Goal: Information Seeking & Learning: Compare options

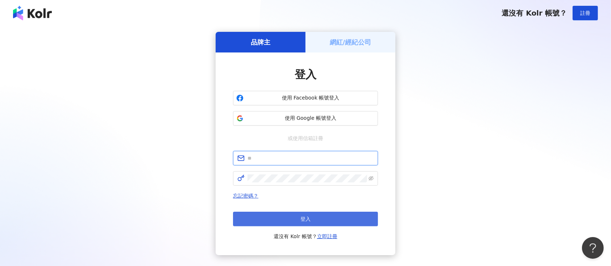
type input "**********"
click at [302, 216] on span "登入" at bounding box center [305, 219] width 10 height 6
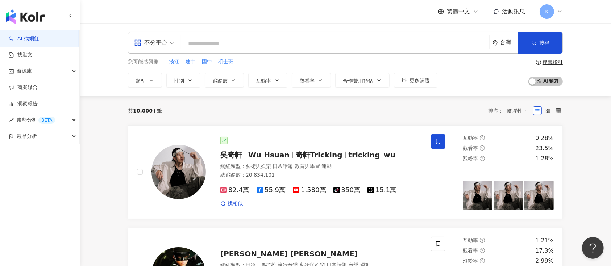
click at [158, 37] on div "不分平台" at bounding box center [150, 43] width 33 height 12
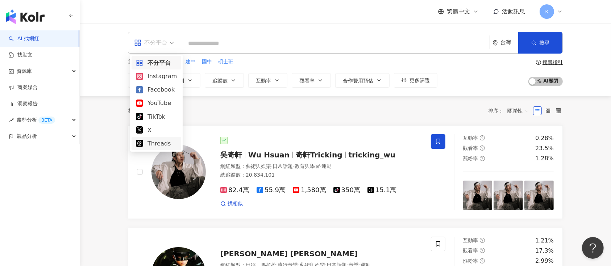
click at [144, 140] on div "Threads" at bounding box center [156, 143] width 41 height 9
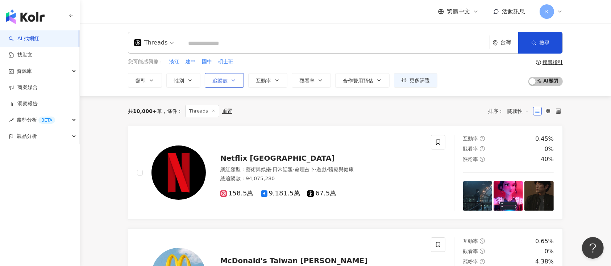
click at [232, 80] on icon "button" at bounding box center [233, 80] width 3 height 1
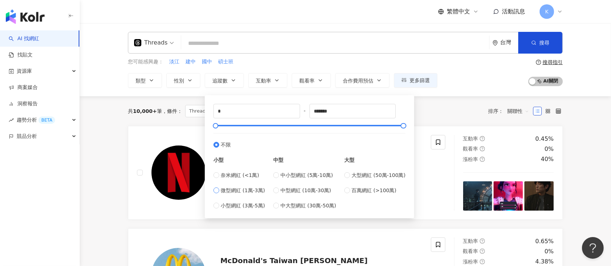
type input "*****"
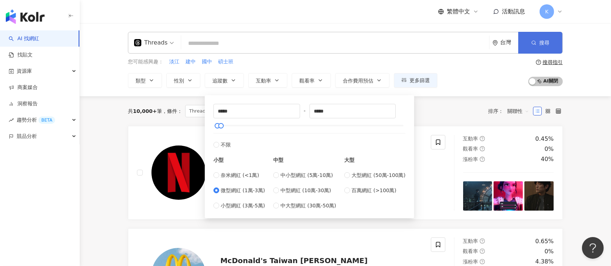
click at [547, 45] on span "搜尋" at bounding box center [544, 43] width 10 height 6
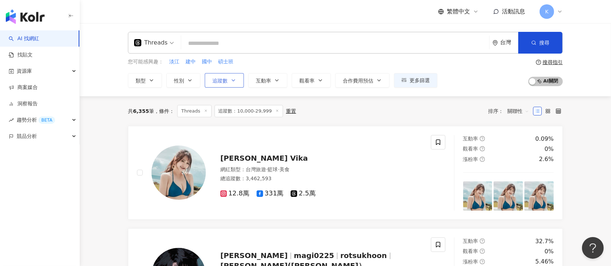
click at [233, 80] on icon "button" at bounding box center [233, 81] width 6 height 6
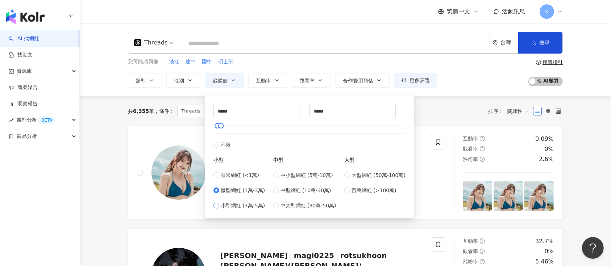
click at [223, 204] on span "小型網紅 (3萬-5萬)" at bounding box center [243, 206] width 44 height 8
type input "*****"
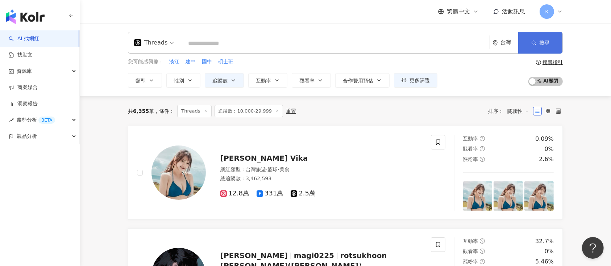
click at [533, 48] on button "搜尋" at bounding box center [540, 43] width 44 height 22
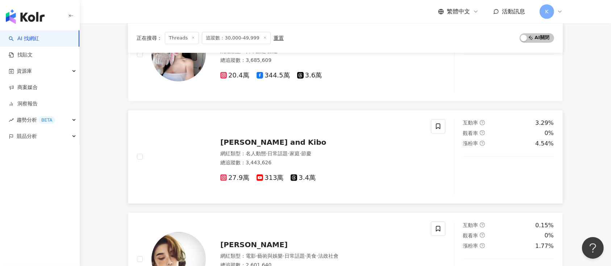
scroll to position [241, 0]
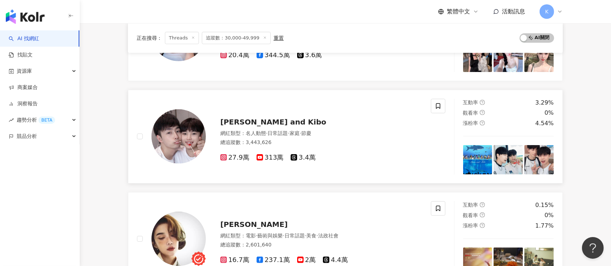
click at [302, 158] on span "3.4萬" at bounding box center [302, 158] width 25 height 8
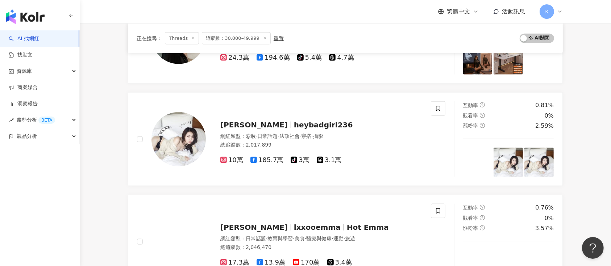
scroll to position [1110, 0]
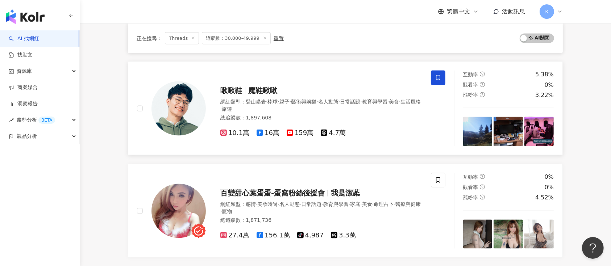
click at [318, 126] on div "10.1萬 16萬 159萬 4.7萬" at bounding box center [321, 130] width 202 height 14
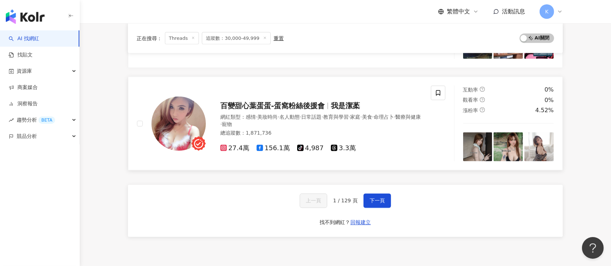
scroll to position [1255, 0]
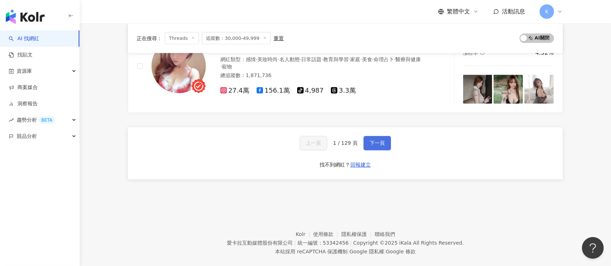
click at [369, 145] on span "下一頁" at bounding box center [376, 144] width 15 height 6
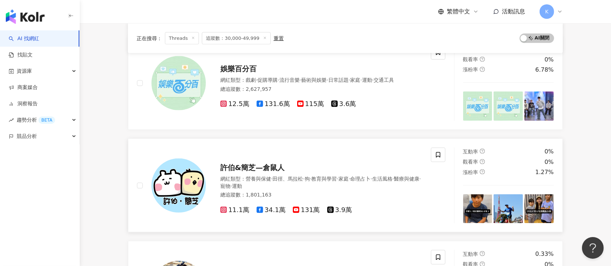
scroll to position [1043, 0]
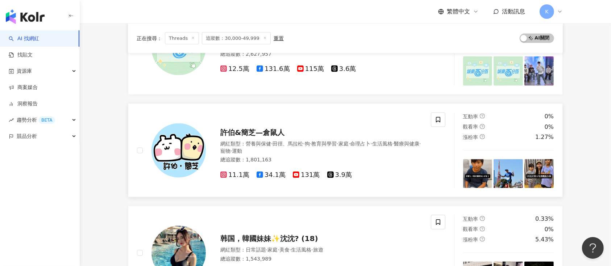
click at [283, 134] on span "許伯&簡芝—倉鼠人" at bounding box center [252, 132] width 64 height 9
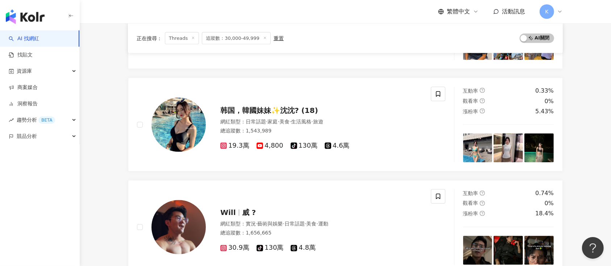
scroll to position [1236, 0]
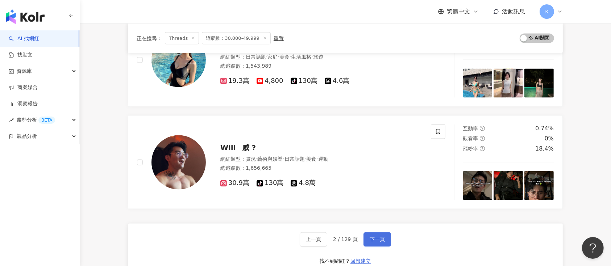
click at [372, 237] on span "下一頁" at bounding box center [376, 240] width 15 height 6
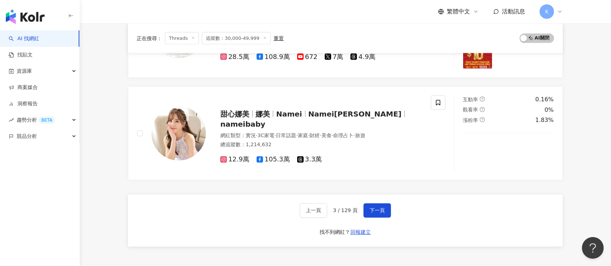
scroll to position [1207, 0]
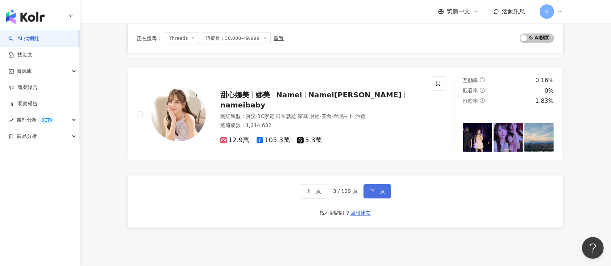
click at [382, 193] on button "下一頁" at bounding box center [377, 191] width 28 height 14
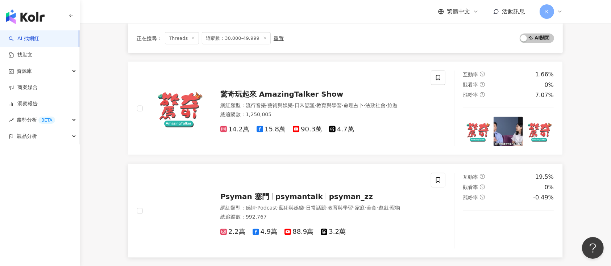
scroll to position [1255, 0]
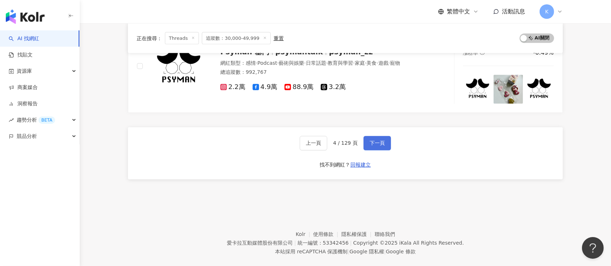
click at [369, 141] on span "下一頁" at bounding box center [376, 144] width 15 height 6
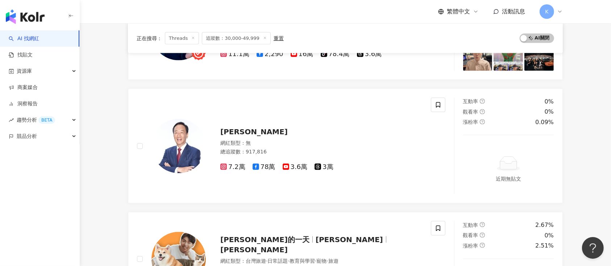
scroll to position [1159, 0]
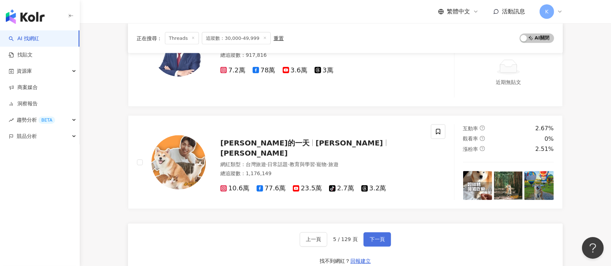
click at [369, 238] on span "下一頁" at bounding box center [376, 240] width 15 height 6
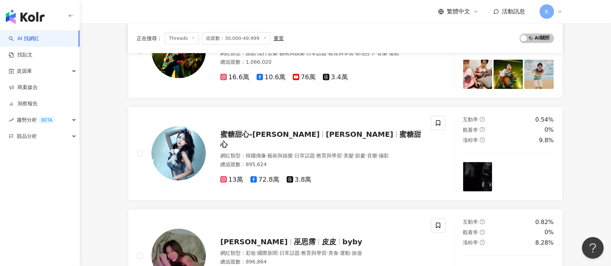
scroll to position [1220, 0]
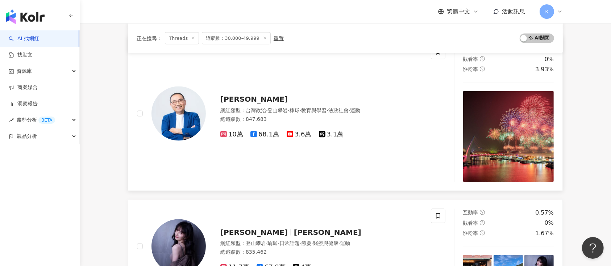
scroll to position [1075, 0]
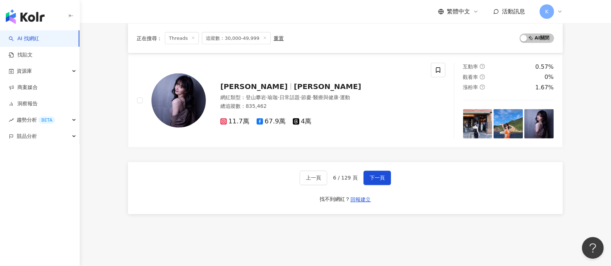
scroll to position [1317, 0]
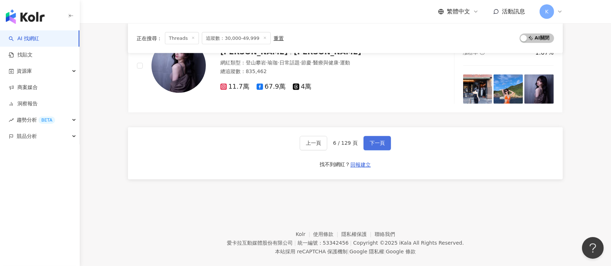
click at [370, 144] on span "下一頁" at bounding box center [376, 144] width 15 height 6
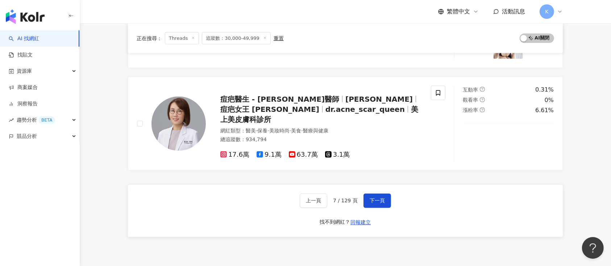
scroll to position [1186, 0]
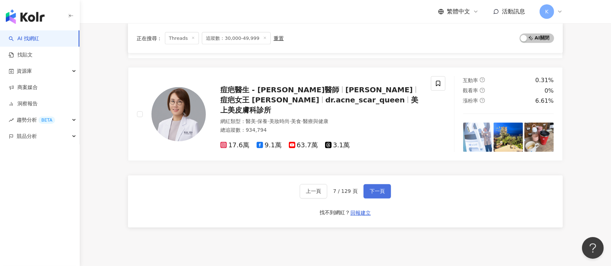
click at [374, 190] on span "下一頁" at bounding box center [376, 192] width 15 height 6
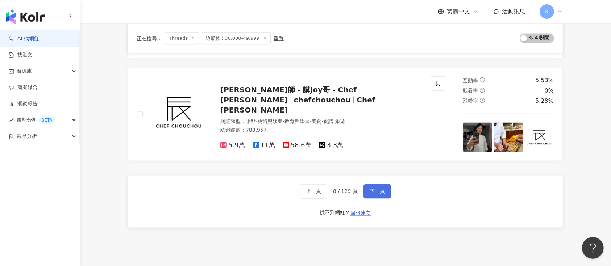
click at [365, 186] on button "下一頁" at bounding box center [377, 191] width 28 height 14
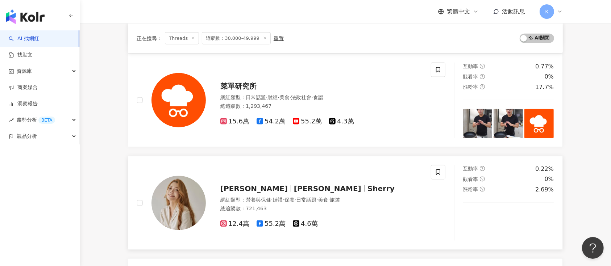
scroll to position [912, 0]
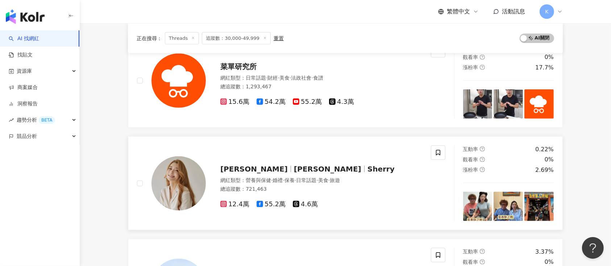
click at [308, 203] on span "4.6萬" at bounding box center [305, 205] width 25 height 8
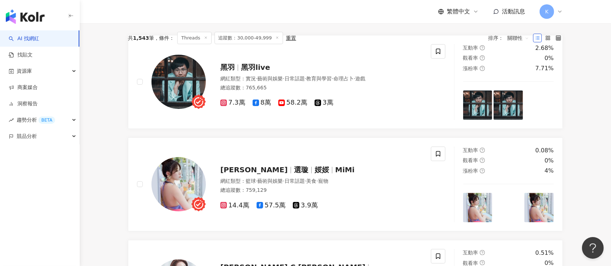
scroll to position [43, 0]
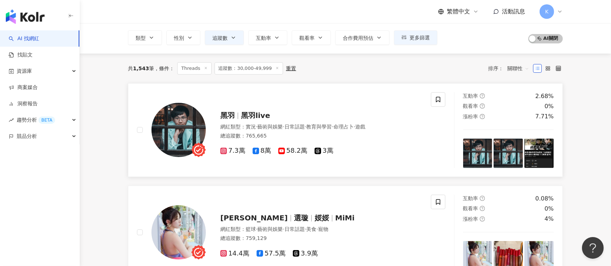
click at [311, 143] on div "7.3萬 8萬 58.2萬 3萬" at bounding box center [321, 148] width 202 height 14
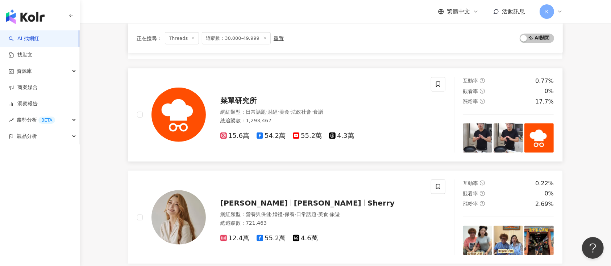
scroll to position [912, 0]
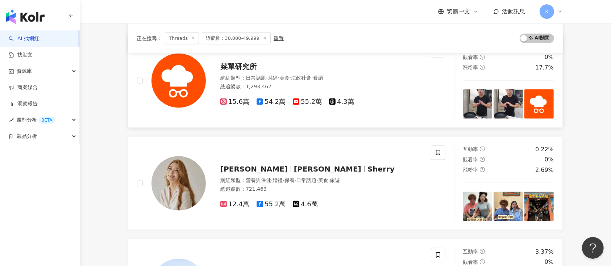
click at [337, 98] on span "4.3萬" at bounding box center [341, 102] width 25 height 8
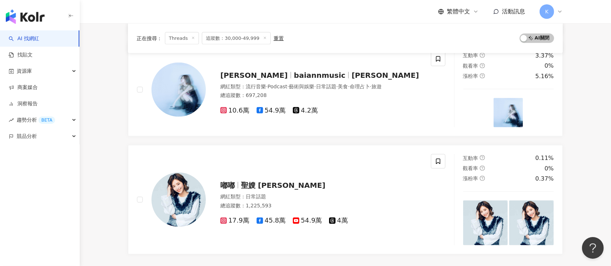
scroll to position [1202, 0]
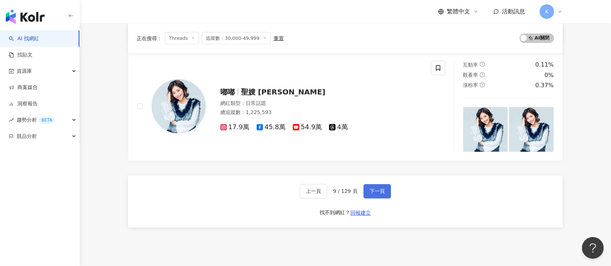
click at [376, 189] on span "下一頁" at bounding box center [376, 192] width 15 height 6
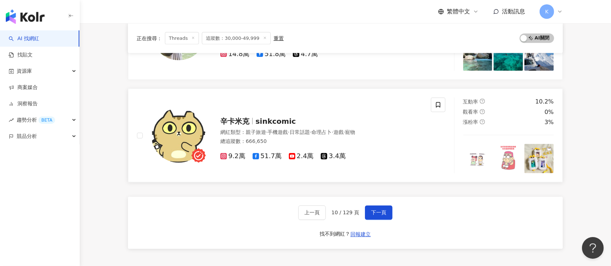
scroll to position [1263, 0]
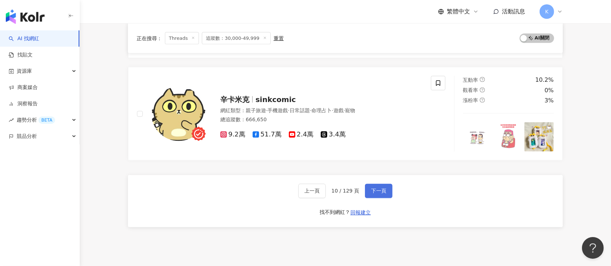
click at [379, 190] on span "下一頁" at bounding box center [378, 191] width 15 height 6
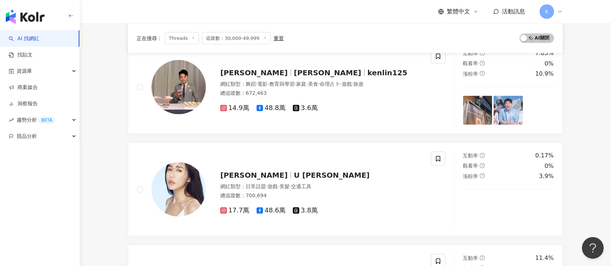
scroll to position [1035, 0]
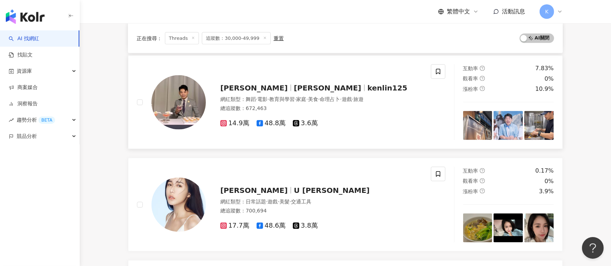
click at [294, 85] on span "林暐恆" at bounding box center [327, 88] width 67 height 9
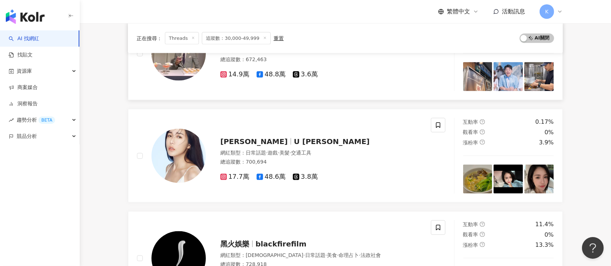
scroll to position [1132, 0]
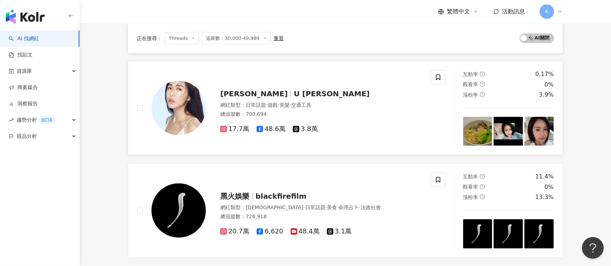
click at [220, 91] on span "黃羽翊" at bounding box center [253, 93] width 67 height 9
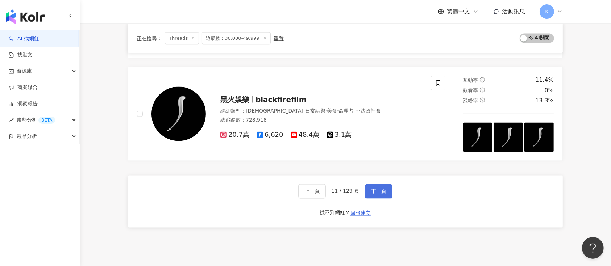
click at [375, 189] on span "下一頁" at bounding box center [378, 192] width 15 height 6
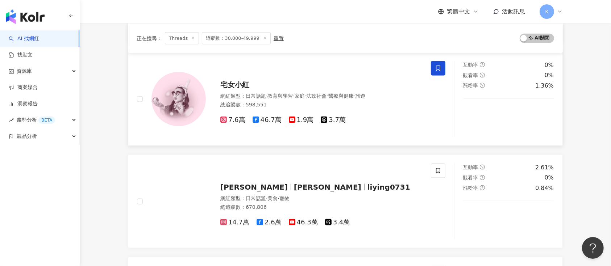
scroll to position [945, 0]
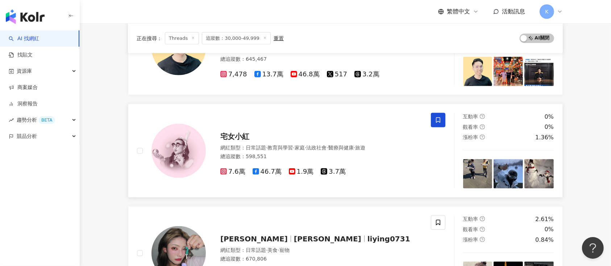
click at [325, 171] on span "3.7萬" at bounding box center [333, 172] width 25 height 8
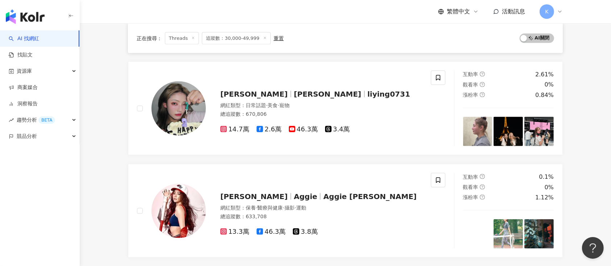
scroll to position [1138, 0]
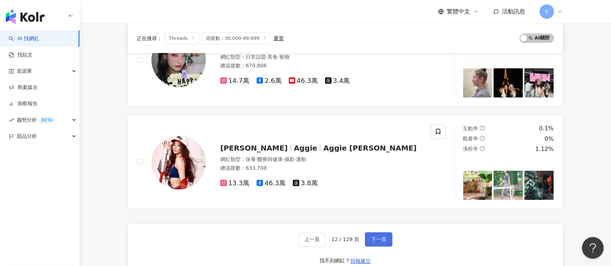
click at [383, 233] on button "下一頁" at bounding box center [379, 240] width 28 height 14
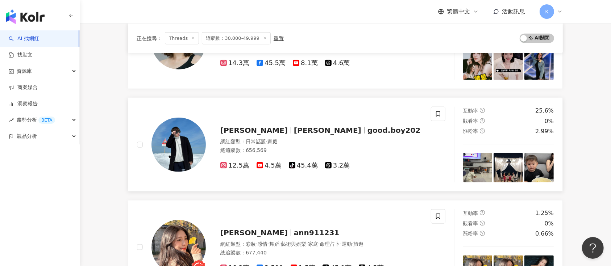
scroll to position [917, 0]
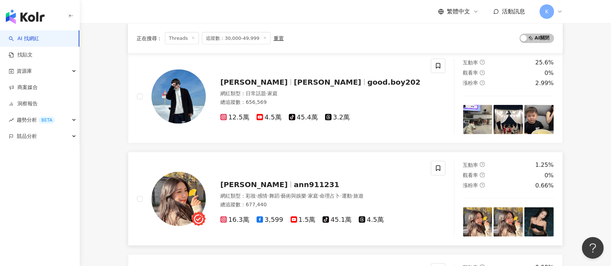
click at [242, 181] on span "盧顗安Ann" at bounding box center [253, 184] width 67 height 9
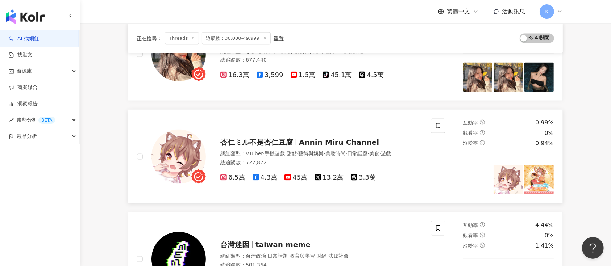
scroll to position [1159, 0]
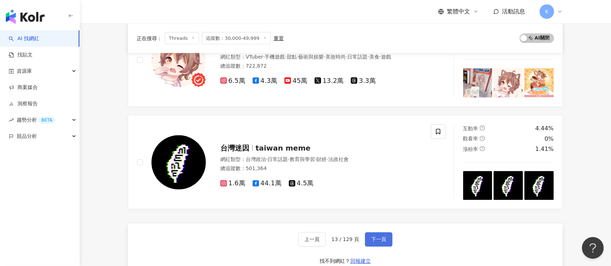
click at [384, 240] on span "下一頁" at bounding box center [378, 240] width 15 height 6
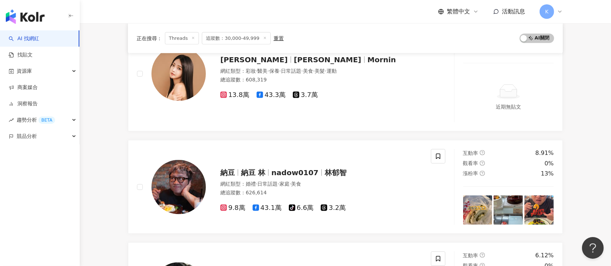
scroll to position [628, 0]
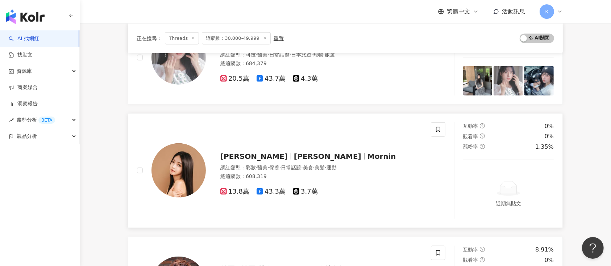
click at [247, 149] on div "陳夢晨Mornin 陳夢晨 Mornin 網紅類型 ： 彩妝 · 醫美 · 保養 · 日常話題 · 美食 · 美髮 · 運動 總追蹤數 ： 608,319 1…" at bounding box center [314, 171] width 216 height 51
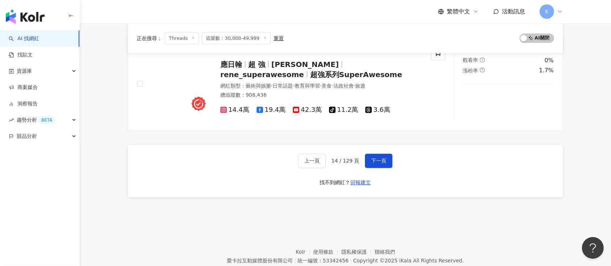
scroll to position [1255, 0]
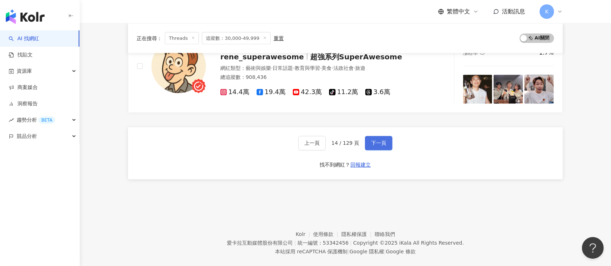
click at [377, 141] on span "下一頁" at bounding box center [378, 144] width 15 height 6
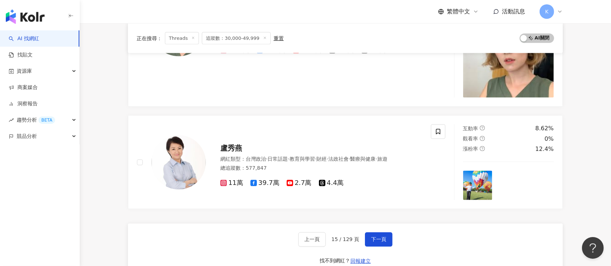
scroll to position [1263, 0]
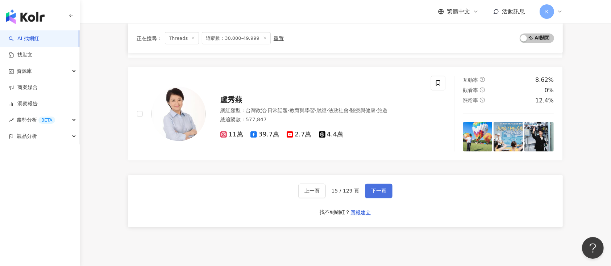
click at [368, 189] on button "下一頁" at bounding box center [379, 191] width 28 height 14
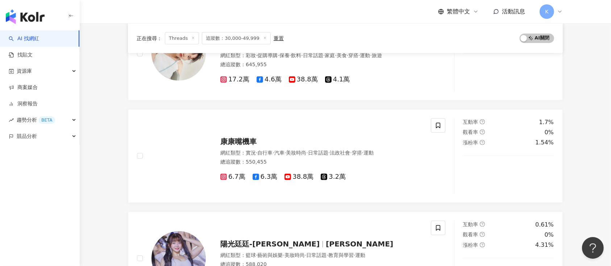
scroll to position [848, 0]
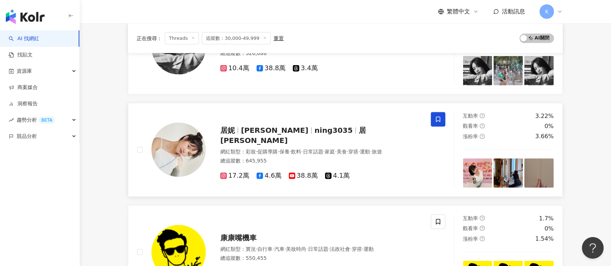
click at [254, 120] on div "居妮 Ginny ning3035 居妮Ginny Daily 網紅類型 ： 彩妝 · 促購導購 · 保養 · 飲料 · 日常話題 · 家庭 · 美食 · 穿…" at bounding box center [314, 150] width 216 height 61
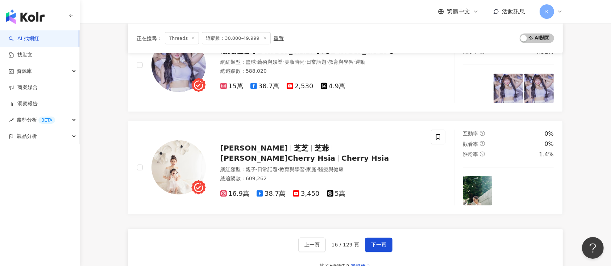
scroll to position [1234, 0]
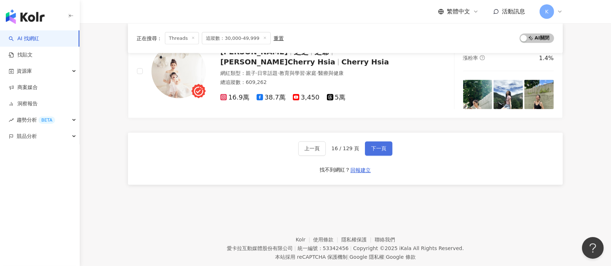
click at [374, 146] on span "下一頁" at bounding box center [378, 149] width 15 height 6
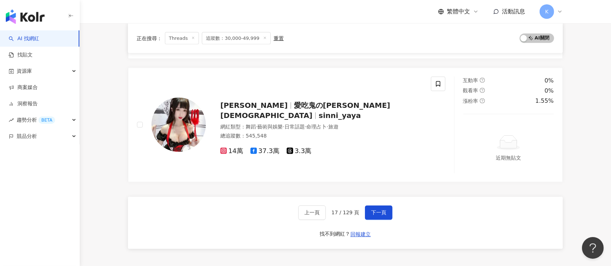
scroll to position [1223, 0]
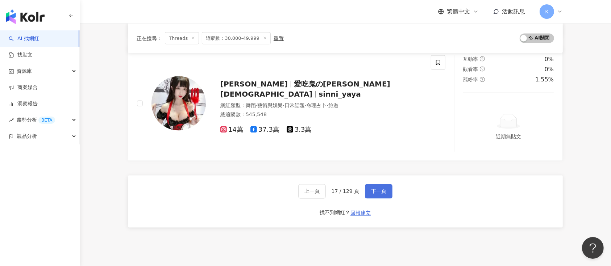
click at [367, 187] on button "下一頁" at bounding box center [379, 191] width 28 height 14
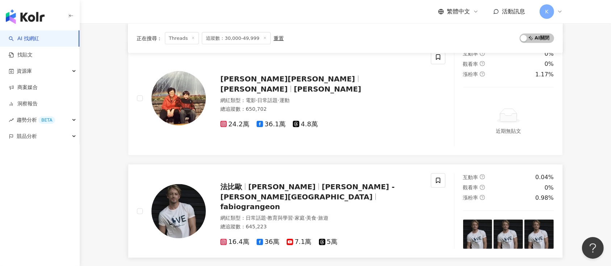
scroll to position [1269, 0]
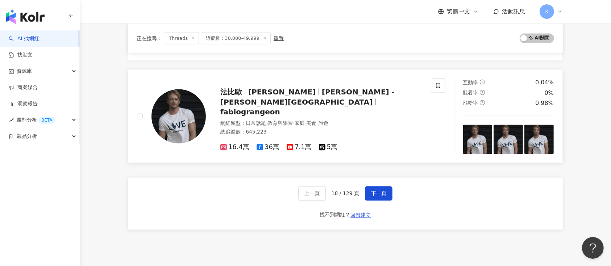
click at [321, 144] on icon at bounding box center [322, 147] width 7 height 7
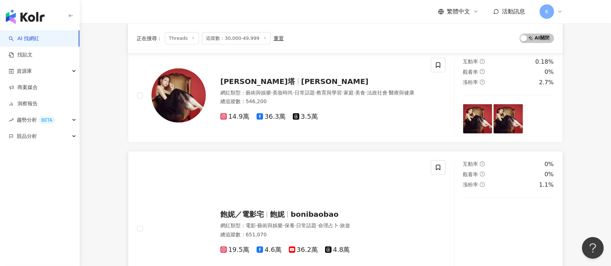
scroll to position [689, 0]
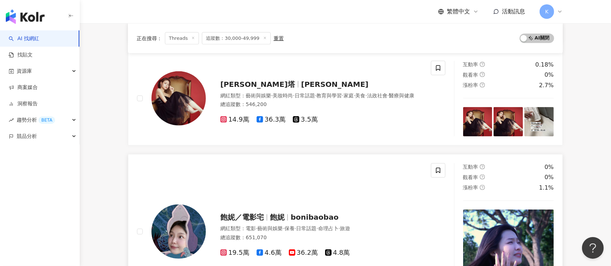
click at [301, 206] on div "飽妮／電影宅 飽妮 bonibaobao 網紅類型 ： 電影 · 藝術與娛樂 · 保養 · 日常話題 · 命理占卜 · 旅遊 總追蹤數 ： 651,070 1…" at bounding box center [314, 231] width 216 height 51
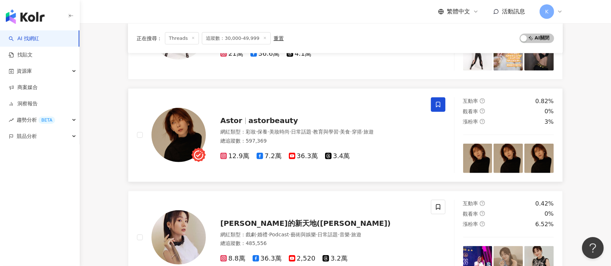
scroll to position [399, 0]
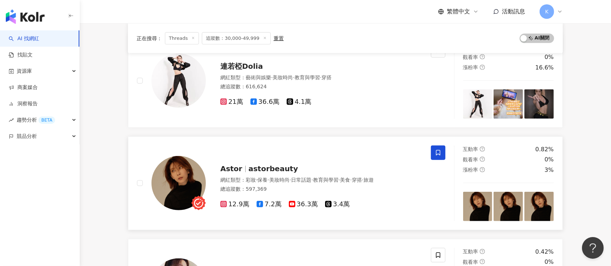
click at [273, 161] on div "Astor astorbeauty 網紅類型 ： 彩妝 · 保養 · 美妝時尚 · 日常話題 · 教育與學習 · 美食 · 穿搭 · 旅遊 總追蹤數 ： 59…" at bounding box center [314, 183] width 216 height 51
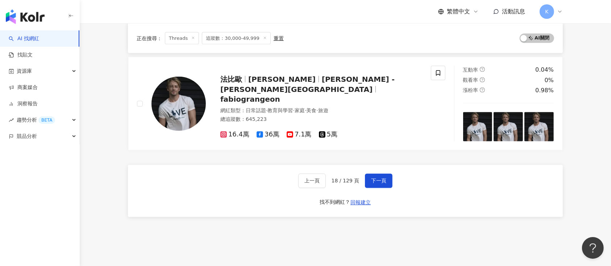
scroll to position [1304, 0]
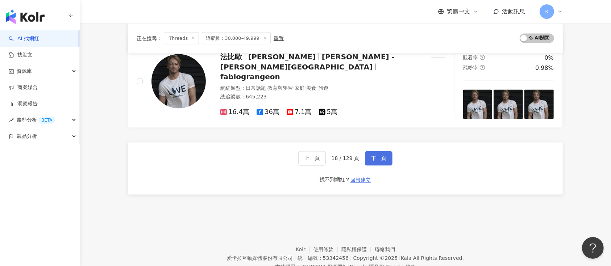
click at [382, 156] on span "下一頁" at bounding box center [378, 159] width 15 height 6
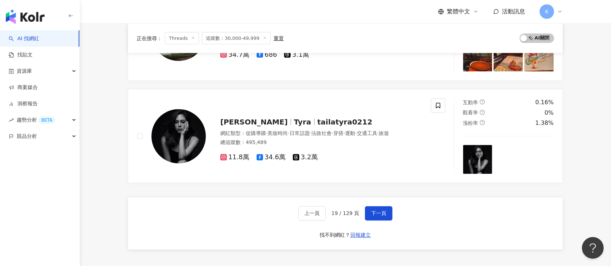
scroll to position [1194, 0]
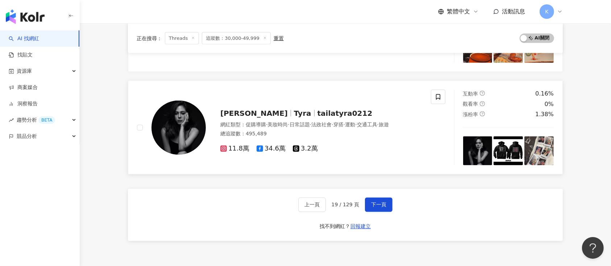
click at [244, 98] on div "泰拉 Tyra tailatyra0212 網紅類型 ： 促購導購 · 美妝時尚 · 日常話題 · 法政社會 · 穿搭 · 運動 · 交通工具 · 旅遊 總追…" at bounding box center [284, 128] width 294 height 76
click at [372, 199] on button "下一頁" at bounding box center [379, 205] width 28 height 14
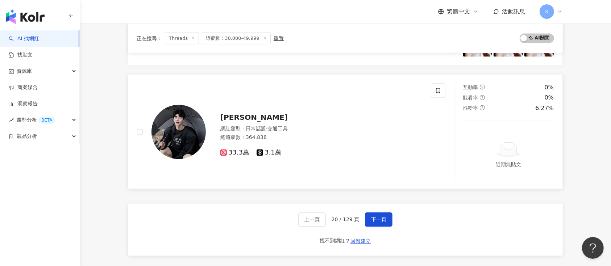
scroll to position [1277, 0]
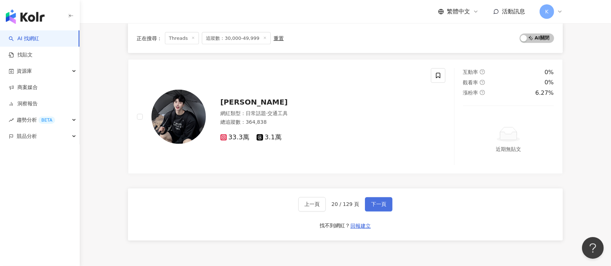
click at [377, 202] on span "下一頁" at bounding box center [378, 205] width 15 height 6
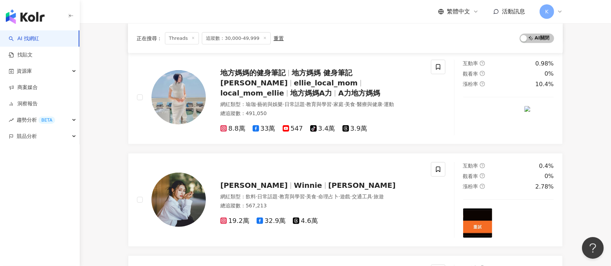
scroll to position [1173, 0]
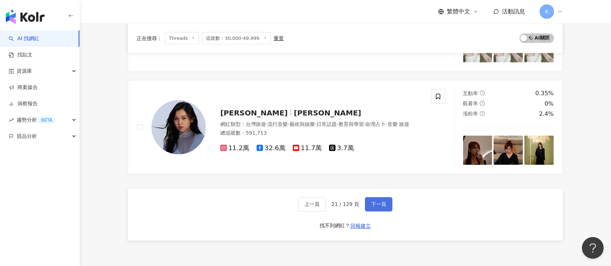
click at [386, 201] on button "下一頁" at bounding box center [379, 204] width 28 height 14
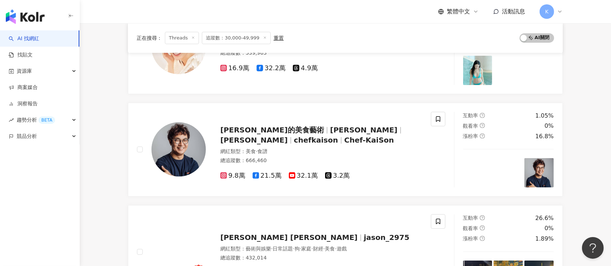
scroll to position [131, 0]
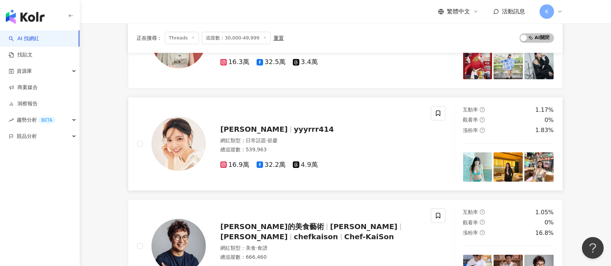
click at [294, 131] on span "yyyrrr414" at bounding box center [314, 129] width 40 height 9
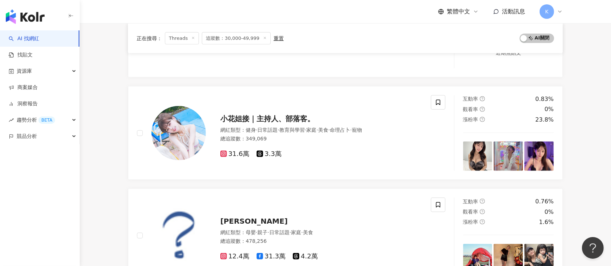
scroll to position [1014, 0]
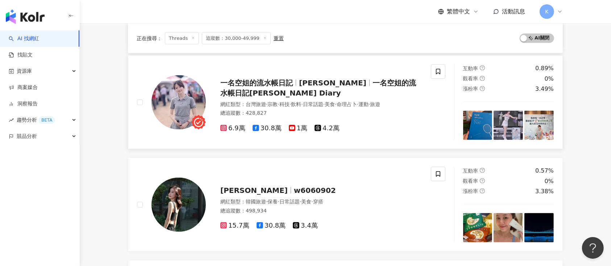
click at [246, 87] on div "一名空姐的流水帳日記 Zoe 一名空姐的流水帳日記Zoe’s Diary" at bounding box center [321, 88] width 202 height 20
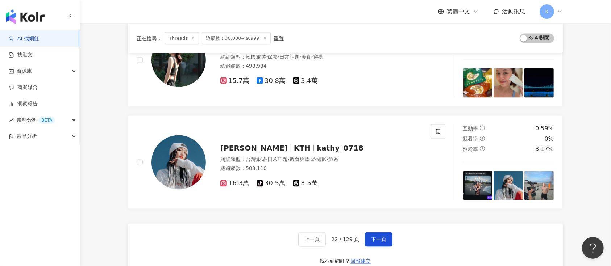
scroll to position [1207, 0]
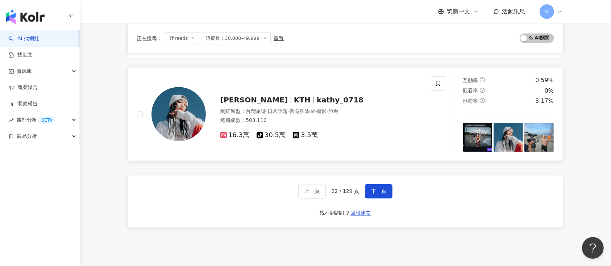
click at [310, 131] on span "3.5萬" at bounding box center [305, 135] width 25 height 8
click at [375, 189] on span "下一頁" at bounding box center [378, 192] width 15 height 6
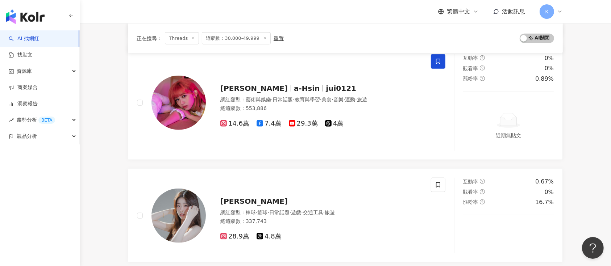
scroll to position [773, 0]
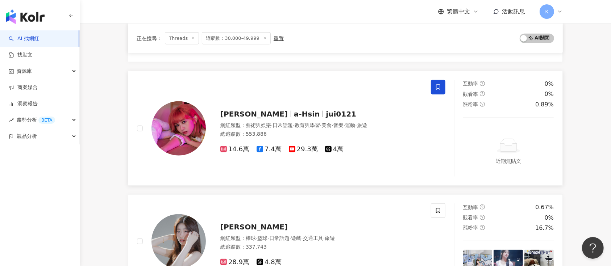
click at [231, 104] on div "阿心Liao a-Hsin jui0121 網紅類型 ： 藝術與娛樂 · 日常話題 · 教育與學習 · 美食 · 音樂 · 運動 · 旅遊 總追蹤數 ： 55…" at bounding box center [314, 128] width 216 height 51
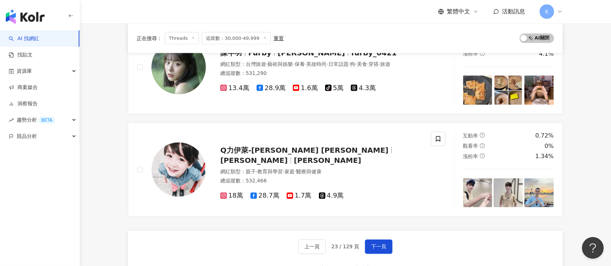
scroll to position [1159, 0]
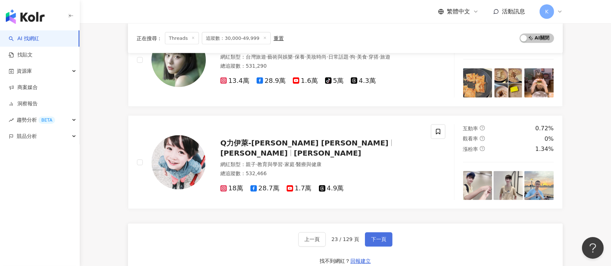
click at [386, 239] on button "下一頁" at bounding box center [379, 240] width 28 height 14
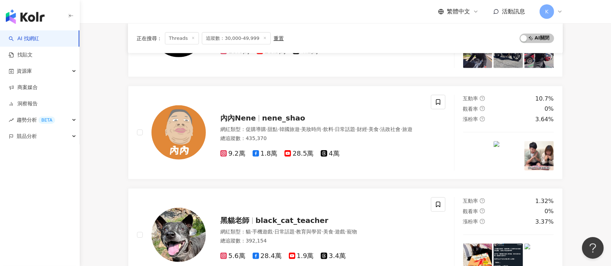
scroll to position [1220, 0]
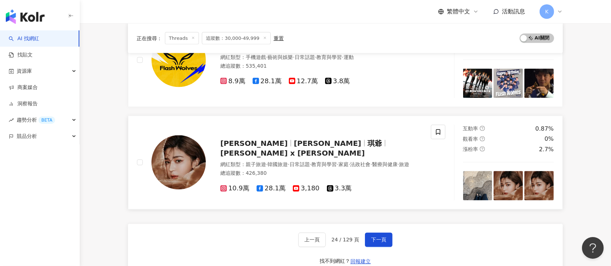
click at [367, 141] on span "琪爺" at bounding box center [374, 143] width 14 height 9
click at [380, 240] on span "下一頁" at bounding box center [378, 240] width 15 height 6
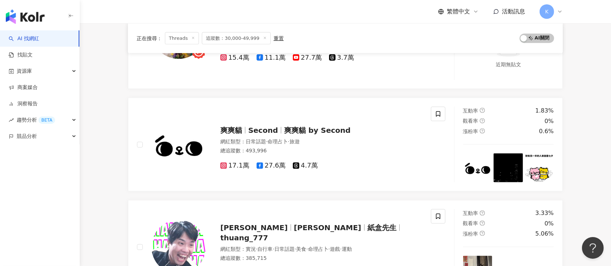
scroll to position [842, 0]
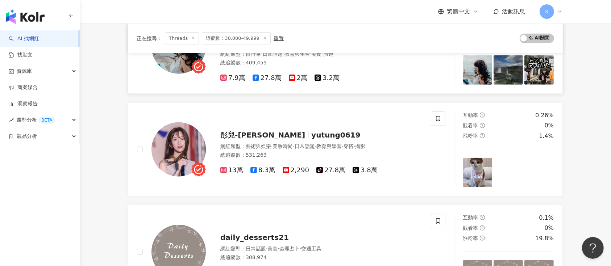
scroll to position [504, 0]
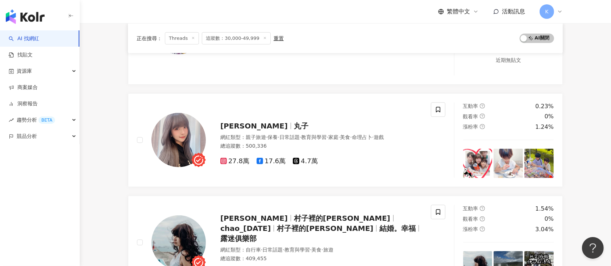
scroll to position [359, 0]
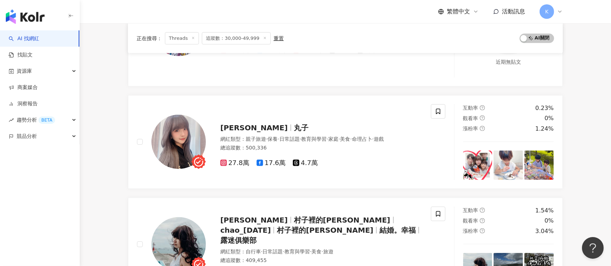
drag, startPoint x: 117, startPoint y: 142, endPoint x: 117, endPoint y: 147, distance: 5.1
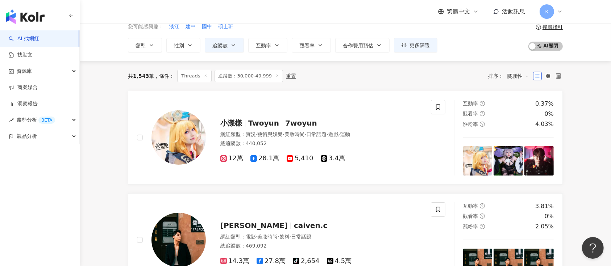
scroll to position [0, 0]
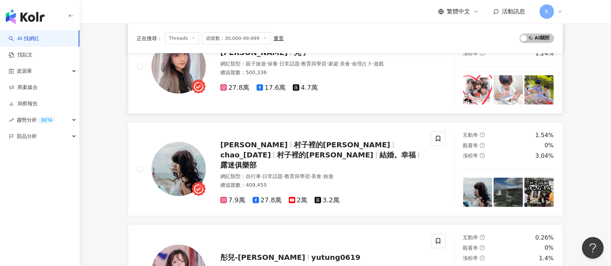
scroll to position [386, 0]
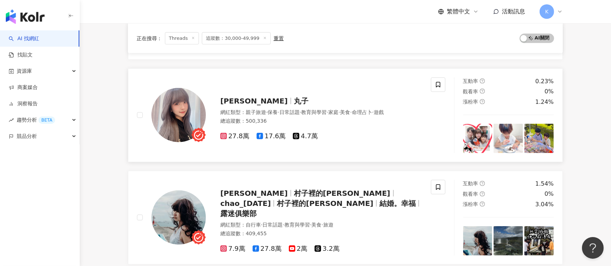
click at [244, 97] on span "蕭幼貞" at bounding box center [257, 101] width 74 height 9
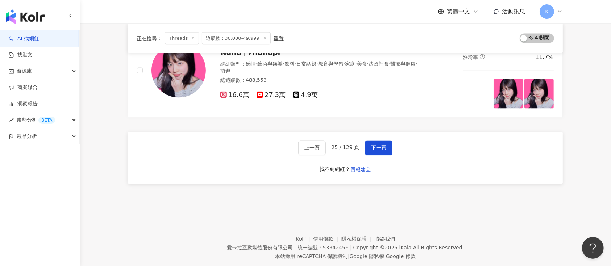
scroll to position [1287, 0]
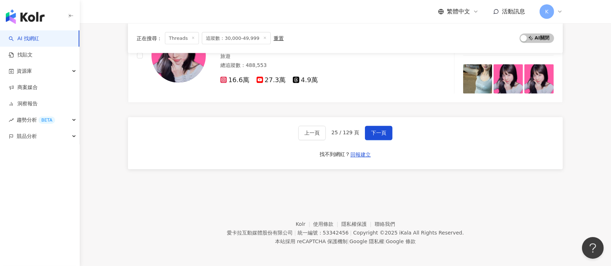
click at [382, 134] on span "下一頁" at bounding box center [378, 133] width 15 height 6
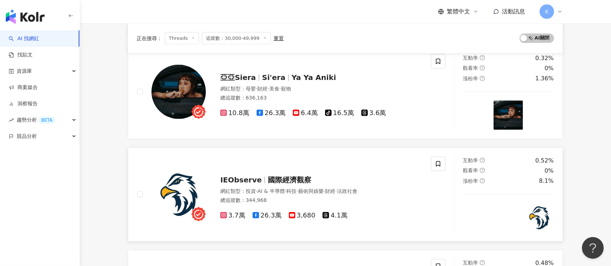
scroll to position [1233, 0]
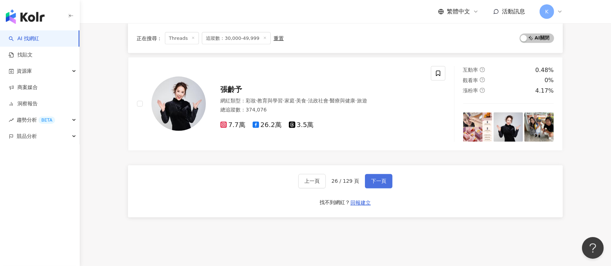
click at [380, 180] on span "下一頁" at bounding box center [378, 182] width 15 height 6
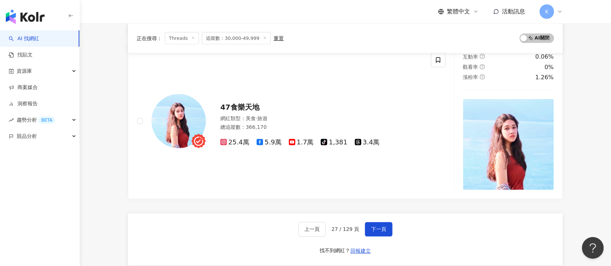
scroll to position [1113, 0]
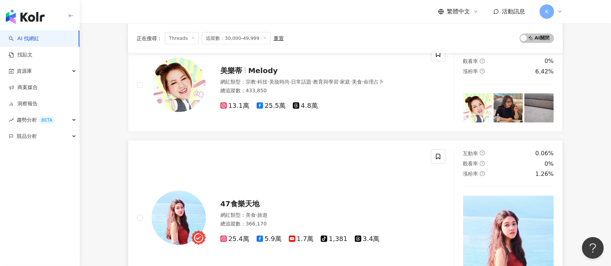
click at [369, 235] on span "3.4萬" at bounding box center [367, 239] width 25 height 8
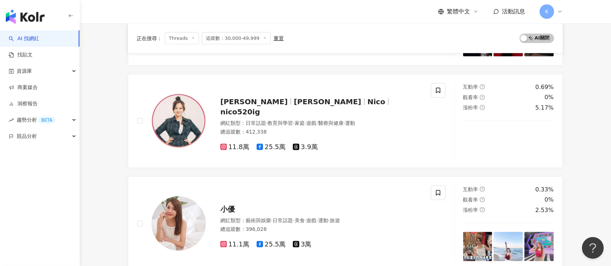
scroll to position [823, 0]
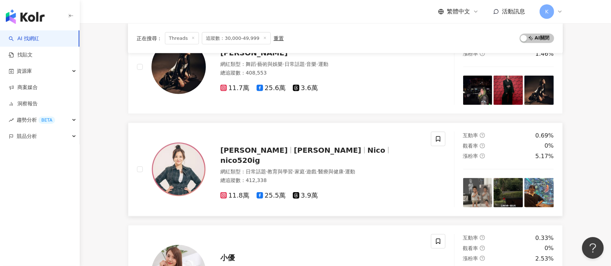
click at [305, 192] on span "3.9萬" at bounding box center [305, 196] width 25 height 8
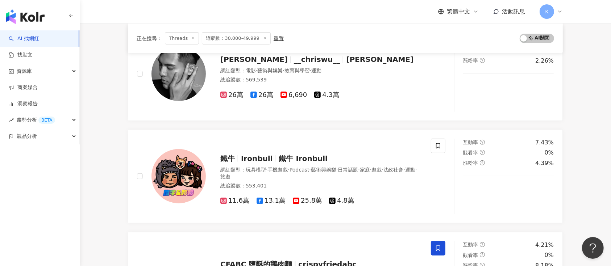
scroll to position [290, 0]
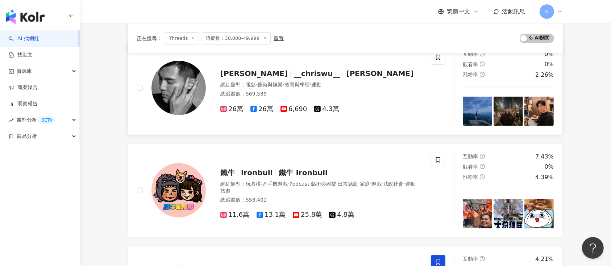
click at [258, 74] on span "吳承洋ChrisWu" at bounding box center [253, 73] width 67 height 9
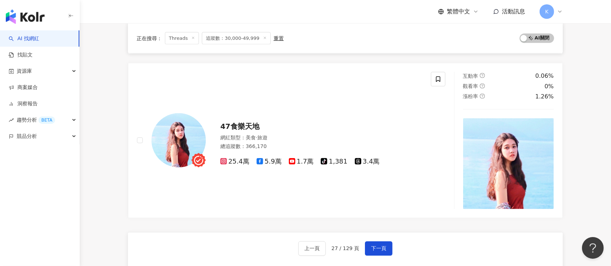
scroll to position [1207, 0]
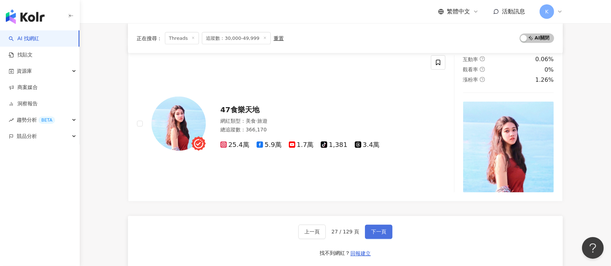
click at [381, 225] on button "下一頁" at bounding box center [379, 232] width 28 height 14
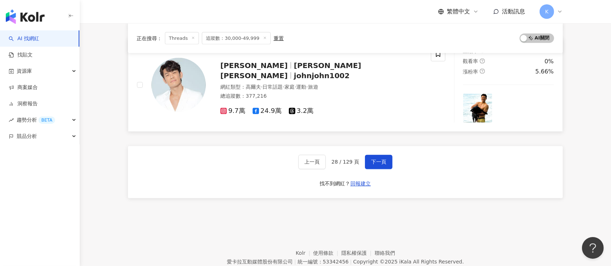
scroll to position [1266, 0]
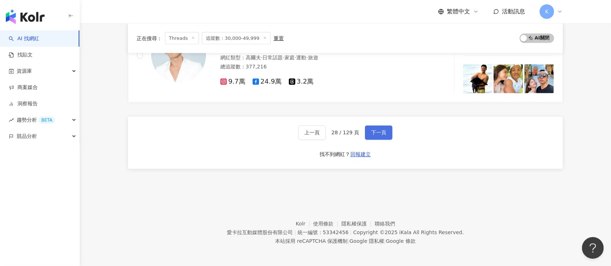
click at [371, 130] on span "下一頁" at bounding box center [378, 133] width 15 height 6
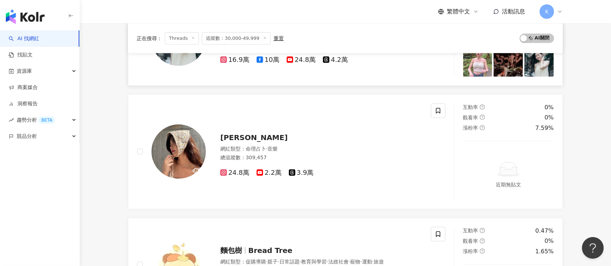
scroll to position [364, 0]
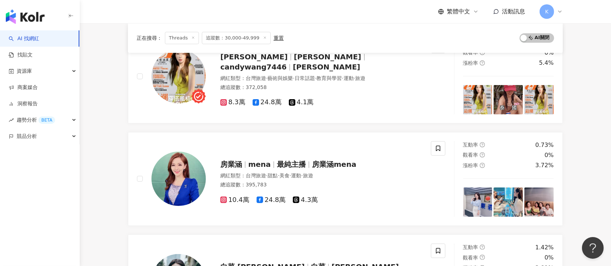
scroll to position [241, 0]
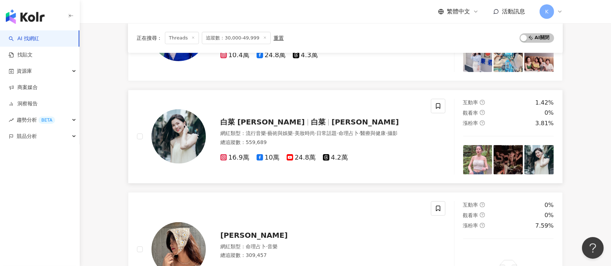
click at [260, 112] on div "白菜 蔡宜君 白菜 蔡宜君 網紅類型 ： 流行音樂 · 藝術與娛樂 · 美妝時尚 · 日常話題 · 命理占卜 · 醫療與健康 · 攝影 總追蹤數 ： 559,…" at bounding box center [314, 136] width 216 height 51
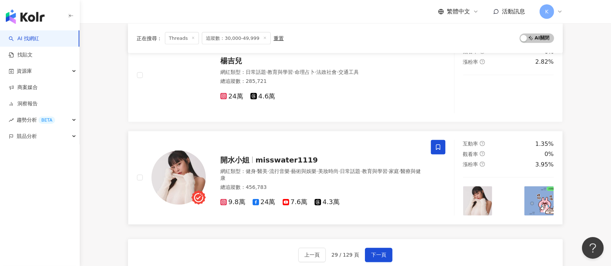
scroll to position [1255, 0]
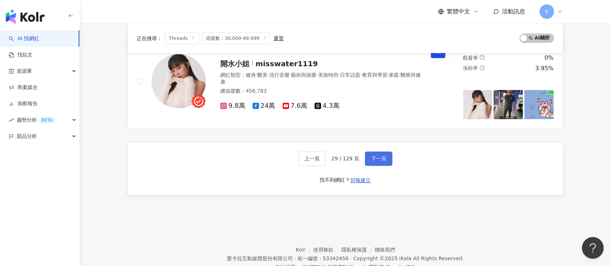
click at [376, 157] on span "下一頁" at bounding box center [378, 159] width 15 height 6
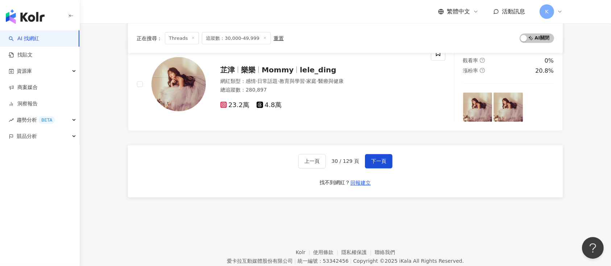
scroll to position [1245, 0]
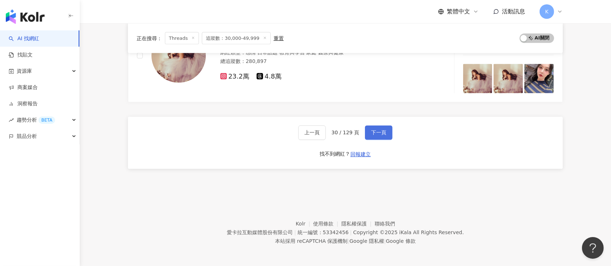
click at [377, 133] on span "下一頁" at bounding box center [378, 133] width 15 height 6
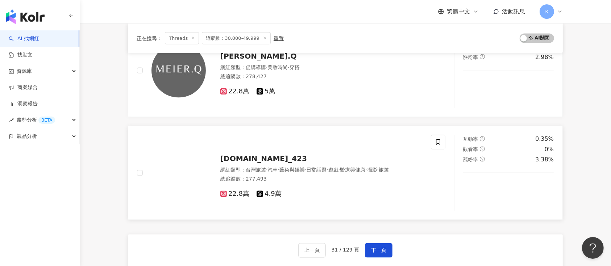
scroll to position [1190, 0]
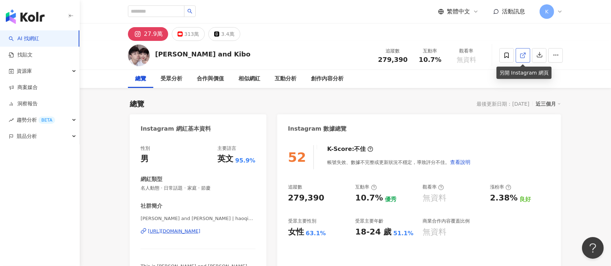
click at [458, 56] on link at bounding box center [522, 55] width 14 height 14
click at [229, 30] on div "3.4萬" at bounding box center [227, 34] width 13 height 10
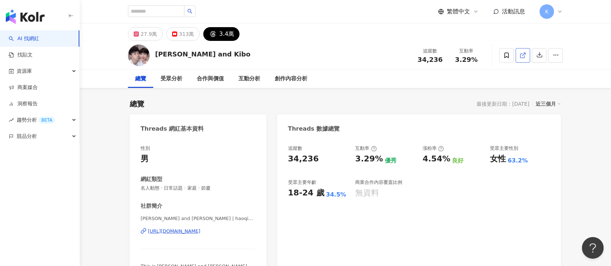
click at [458, 54] on icon at bounding box center [522, 55] width 7 height 7
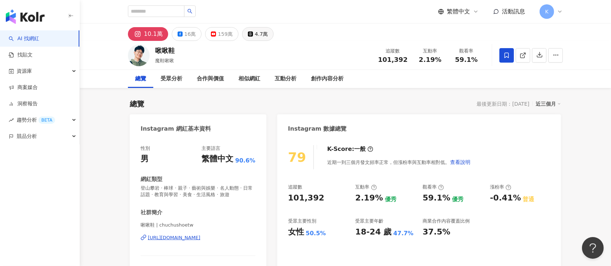
click at [259, 34] on div "4.7萬" at bounding box center [261, 34] width 13 height 10
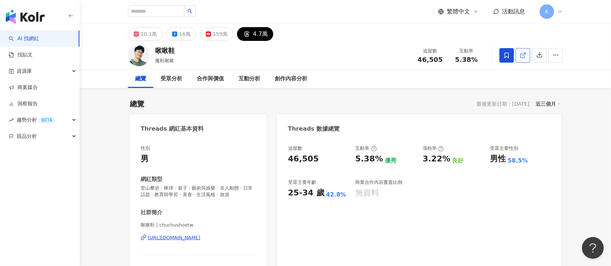
click at [524, 54] on icon at bounding box center [522, 55] width 7 height 7
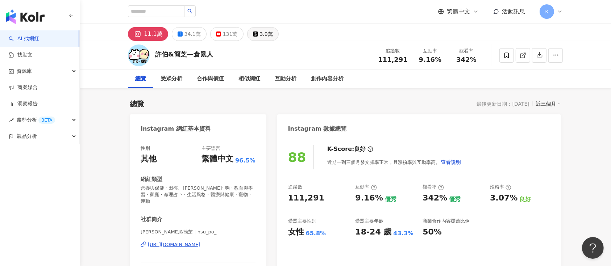
click at [260, 36] on div "3.9萬" at bounding box center [266, 34] width 13 height 10
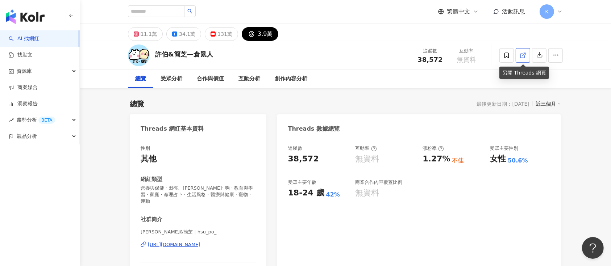
click at [458, 56] on icon at bounding box center [522, 55] width 7 height 7
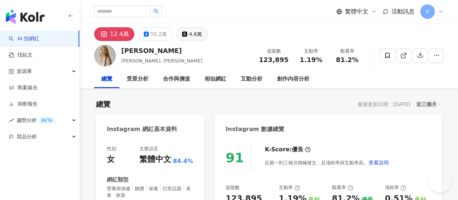
click at [202, 30] on div "4.6萬" at bounding box center [195, 34] width 13 height 10
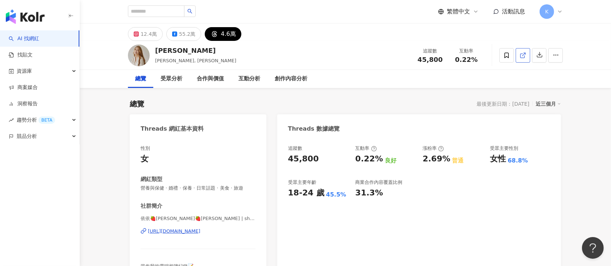
click at [458, 54] on icon at bounding box center [522, 55] width 7 height 7
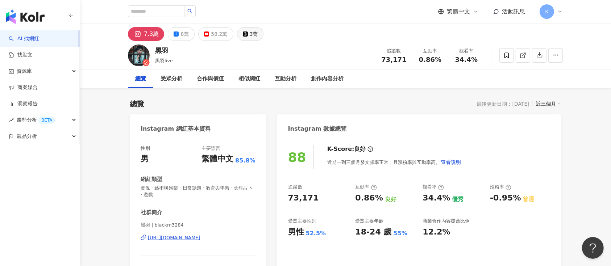
click at [250, 33] on div "3萬" at bounding box center [254, 34] width 8 height 10
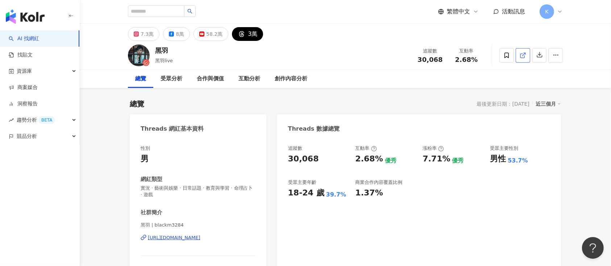
click at [458, 52] on icon at bounding box center [522, 55] width 7 height 7
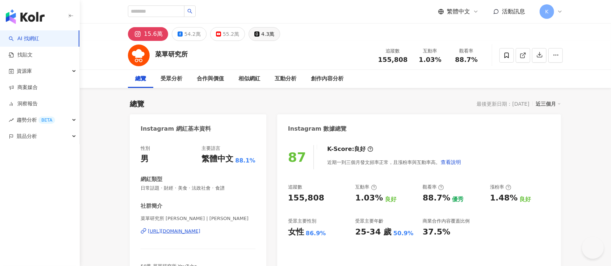
click at [263, 34] on div "4.3萬" at bounding box center [267, 34] width 13 height 10
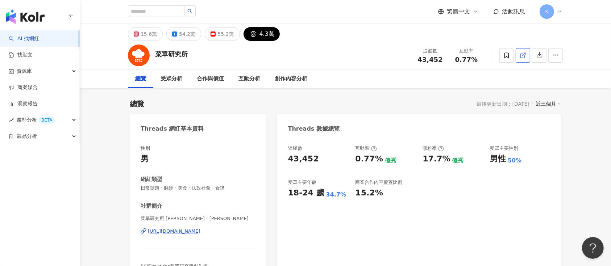
click at [458, 54] on link at bounding box center [522, 55] width 14 height 14
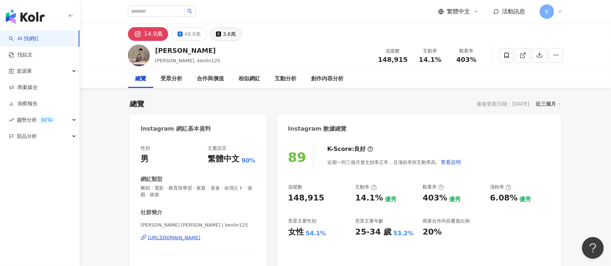
click at [223, 34] on div "3.6萬" at bounding box center [229, 34] width 13 height 10
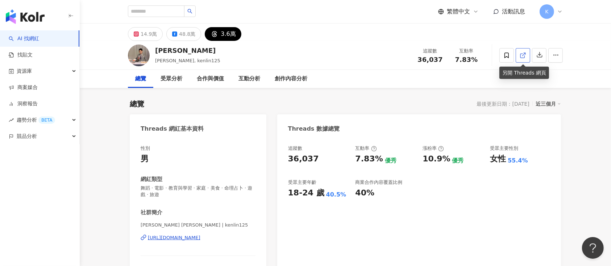
click at [458, 51] on span at bounding box center [522, 55] width 7 height 8
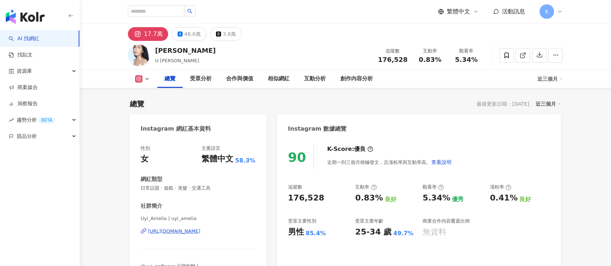
click at [218, 27] on div "17.7萬 48.6萬 3.8萬" at bounding box center [345, 32] width 464 height 17
click at [219, 30] on button "3.8萬" at bounding box center [226, 34] width 32 height 14
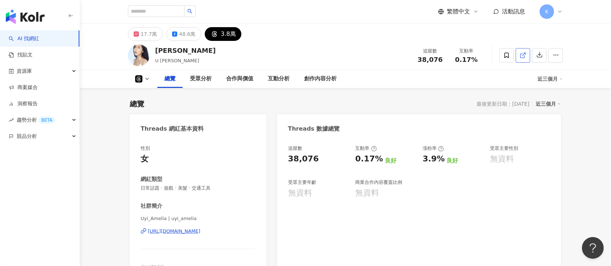
click at [521, 54] on icon at bounding box center [522, 55] width 7 height 7
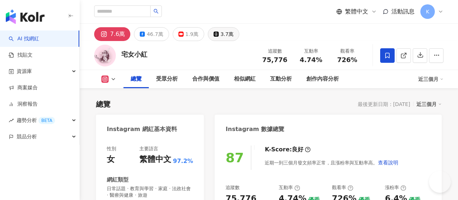
click at [234, 33] on div "3.7萬" at bounding box center [227, 34] width 13 height 10
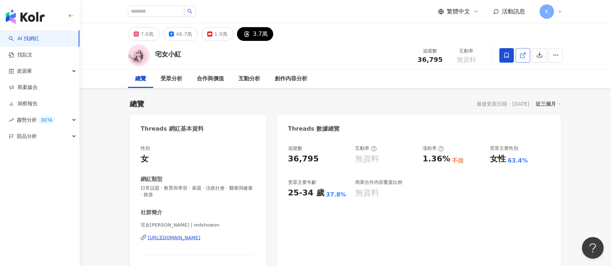
click at [458, 57] on icon at bounding box center [522, 56] width 4 height 4
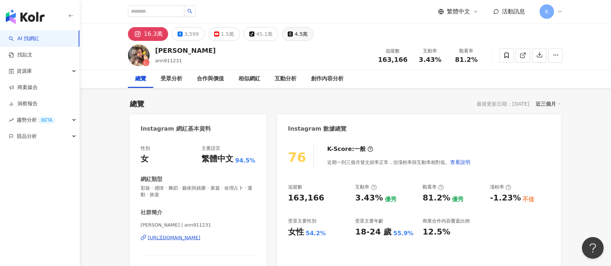
click at [294, 36] on div "4.5萬" at bounding box center [300, 34] width 13 height 10
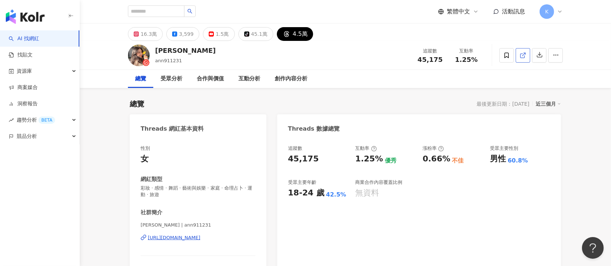
click at [521, 59] on link at bounding box center [522, 55] width 14 height 14
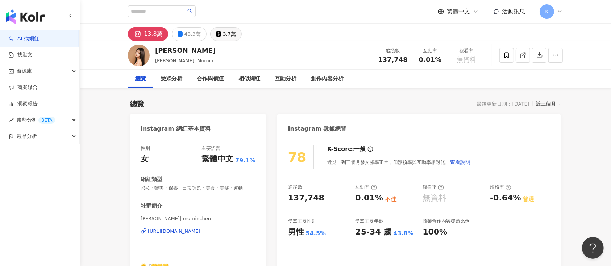
click at [226, 34] on div "3.7萬" at bounding box center [229, 34] width 13 height 10
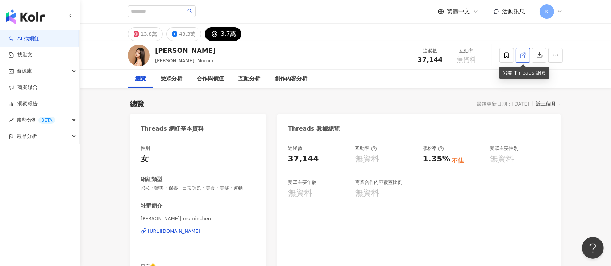
click at [458, 55] on icon at bounding box center [522, 55] width 7 height 7
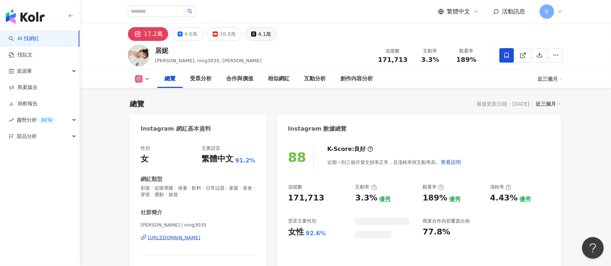
click at [258, 33] on div "4.1萬" at bounding box center [264, 34] width 13 height 10
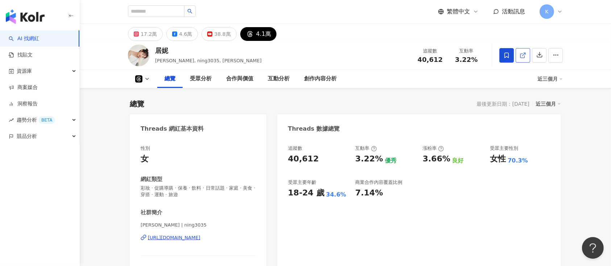
click at [520, 55] on icon at bounding box center [522, 55] width 7 height 7
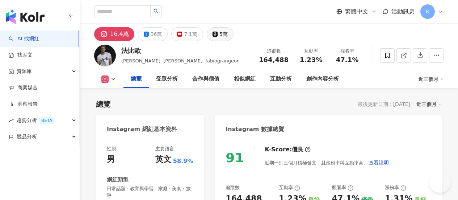
click at [228, 33] on div "5萬" at bounding box center [223, 34] width 8 height 10
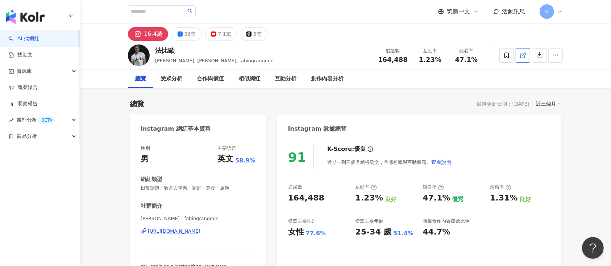
click at [458, 54] on icon at bounding box center [522, 55] width 7 height 7
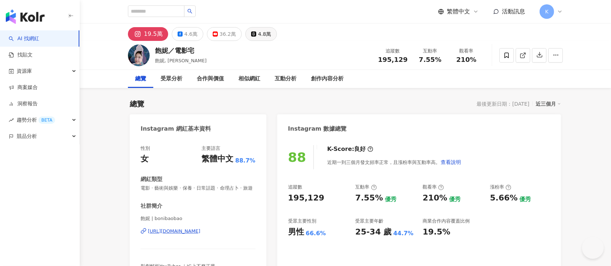
click at [263, 34] on div "4.8萬" at bounding box center [264, 34] width 13 height 10
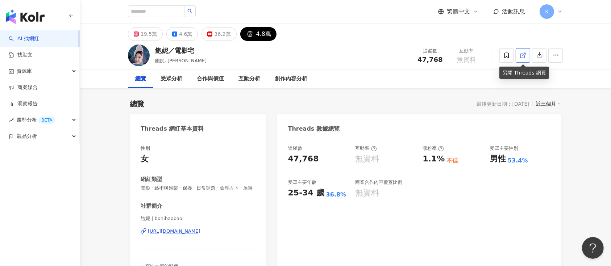
click at [458, 50] on link at bounding box center [522, 55] width 14 height 14
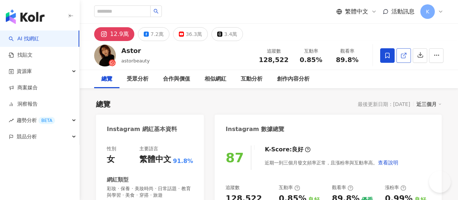
click at [411, 50] on link at bounding box center [404, 55] width 14 height 14
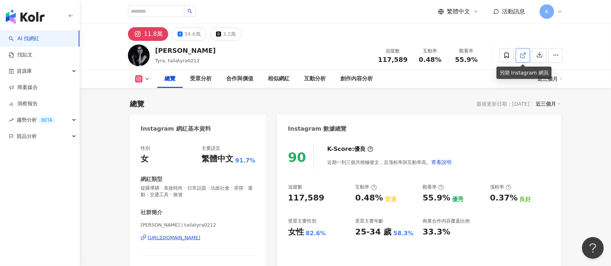
click at [458, 51] on span at bounding box center [522, 55] width 7 height 8
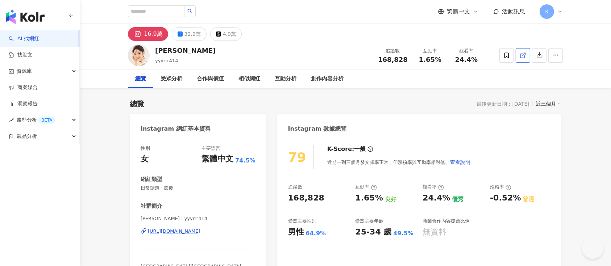
click at [458, 54] on icon at bounding box center [522, 55] width 7 height 7
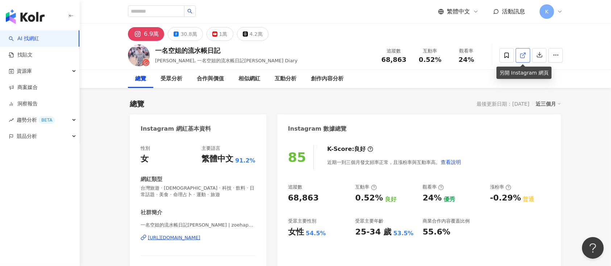
click at [524, 54] on line at bounding box center [523, 54] width 3 height 3
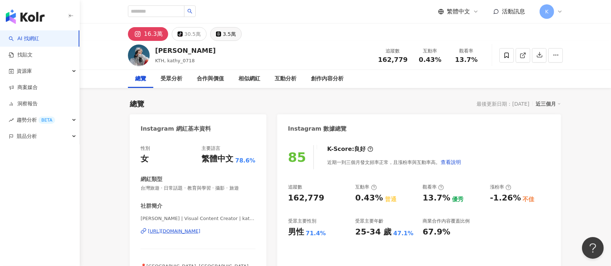
click at [225, 35] on div "3.5萬" at bounding box center [229, 34] width 13 height 10
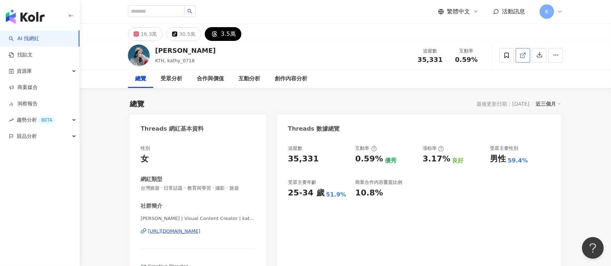
click at [520, 53] on icon at bounding box center [522, 55] width 7 height 7
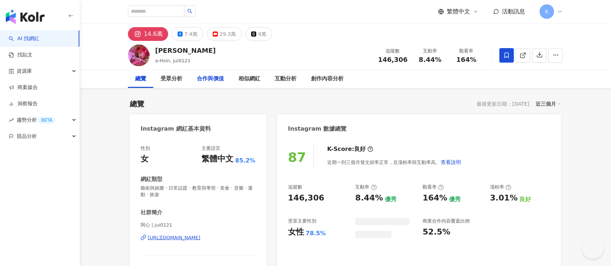
click at [258, 28] on button "4萬" at bounding box center [258, 34] width 27 height 14
click at [258, 30] on div "4萬" at bounding box center [262, 34] width 8 height 10
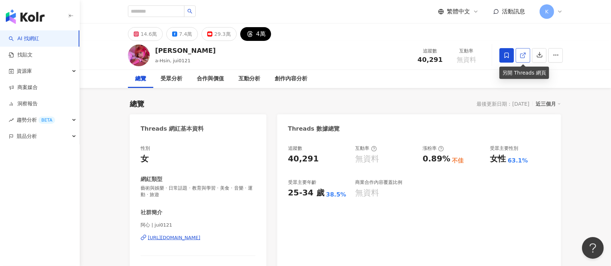
click at [524, 56] on icon at bounding box center [522, 56] width 4 height 4
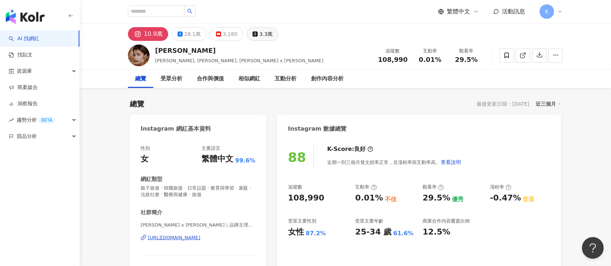
click at [259, 31] on div "3.3萬" at bounding box center [265, 34] width 13 height 10
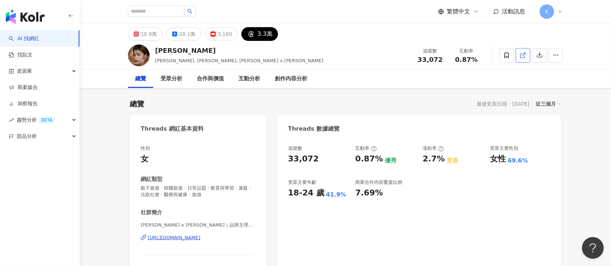
click at [517, 51] on link at bounding box center [522, 55] width 14 height 14
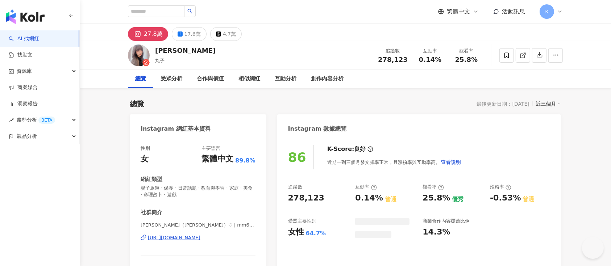
click at [228, 36] on div "4.7萬" at bounding box center [229, 34] width 13 height 10
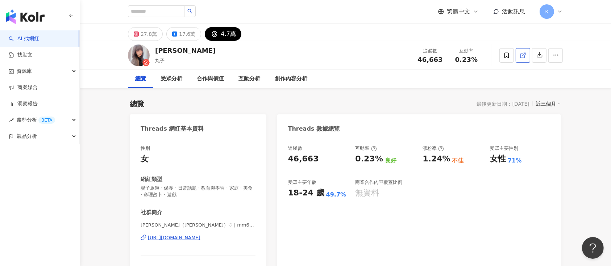
click at [523, 56] on icon at bounding box center [522, 55] width 7 height 7
drag, startPoint x: 154, startPoint y: 51, endPoint x: 173, endPoint y: 52, distance: 19.6
click at [173, 52] on div "[PERSON_NAME] 追蹤數 46,663 互動率 0.23%" at bounding box center [345, 55] width 464 height 29
copy div "[PERSON_NAME]"
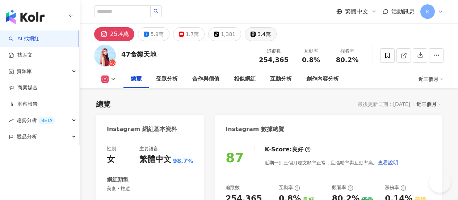
click at [271, 38] on div "3.4萬" at bounding box center [264, 34] width 13 height 10
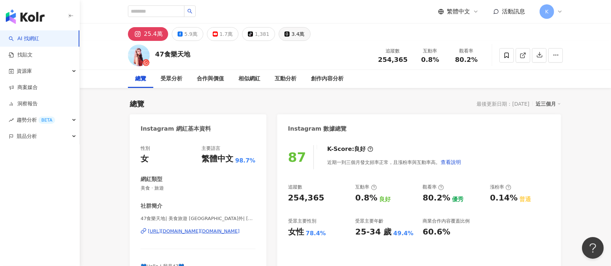
click at [295, 37] on div "3.4萬" at bounding box center [297, 34] width 13 height 10
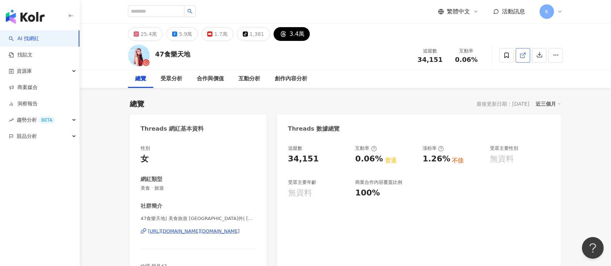
click at [458, 56] on icon at bounding box center [522, 55] width 7 height 7
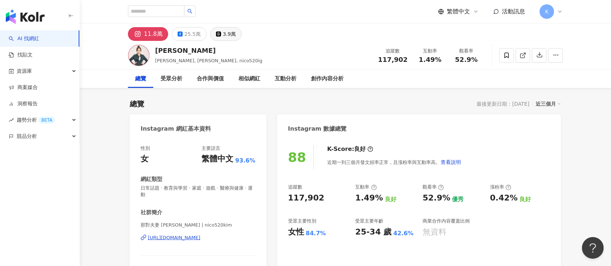
click at [217, 32] on icon at bounding box center [218, 34] width 5 height 5
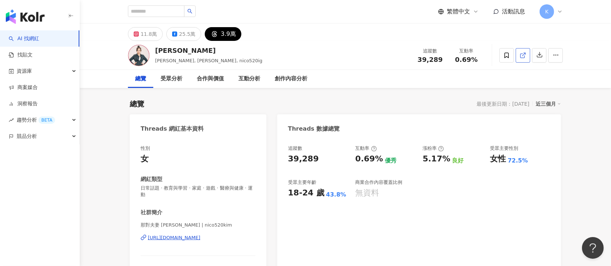
click at [525, 59] on span at bounding box center [522, 55] width 7 height 8
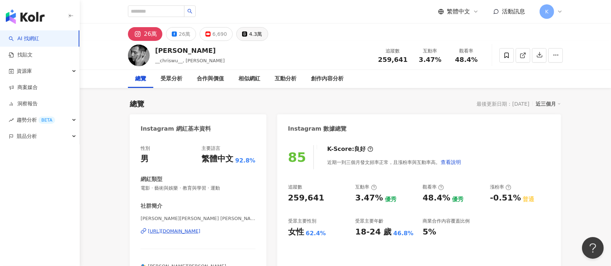
click at [256, 34] on div "4.3萬" at bounding box center [255, 34] width 13 height 10
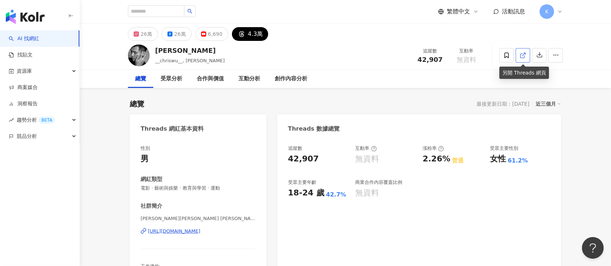
click at [458, 52] on icon at bounding box center [522, 55] width 7 height 7
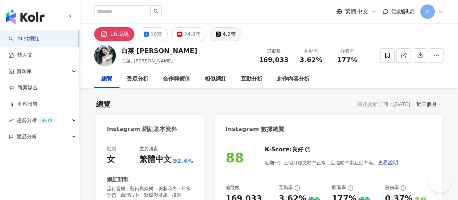
click at [221, 36] on icon at bounding box center [218, 34] width 5 height 5
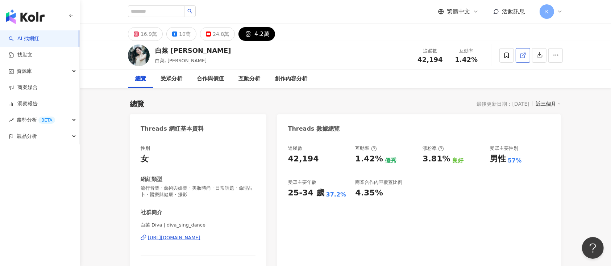
click at [458, 59] on link at bounding box center [522, 55] width 14 height 14
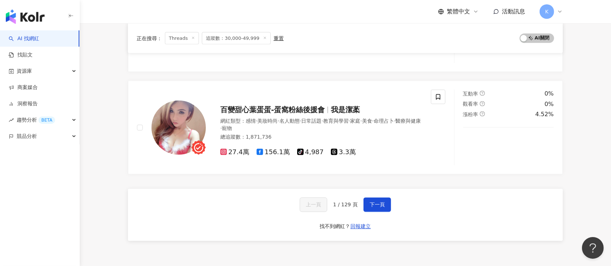
scroll to position [1159, 0]
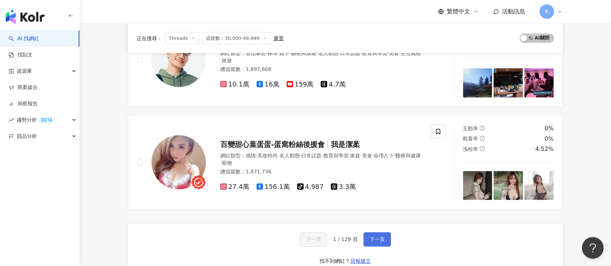
click at [386, 233] on button "下一頁" at bounding box center [377, 240] width 28 height 14
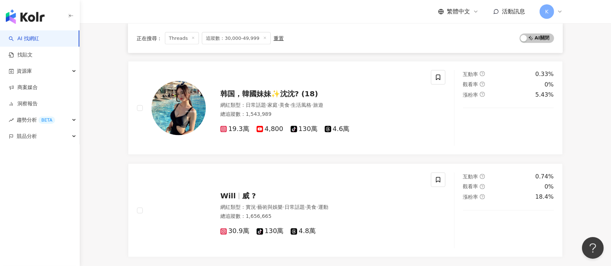
scroll to position [1332, 0]
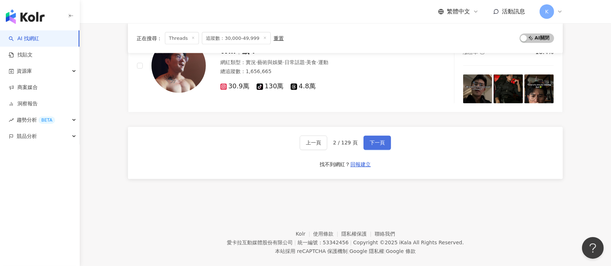
click at [379, 143] on span "下一頁" at bounding box center [376, 143] width 15 height 6
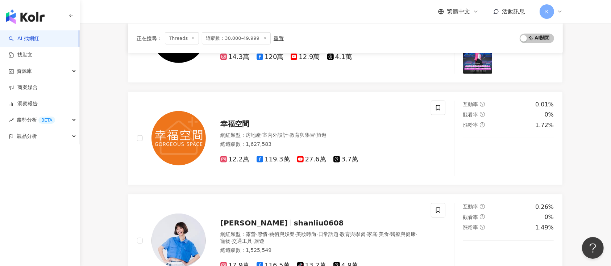
scroll to position [1255, 0]
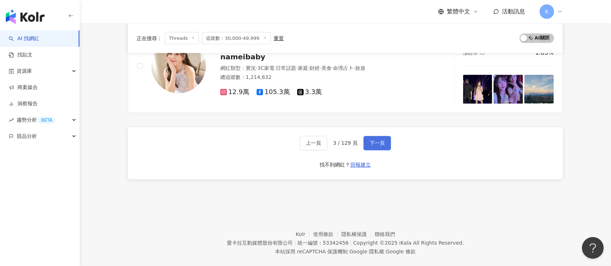
click at [368, 139] on button "下一頁" at bounding box center [377, 143] width 28 height 14
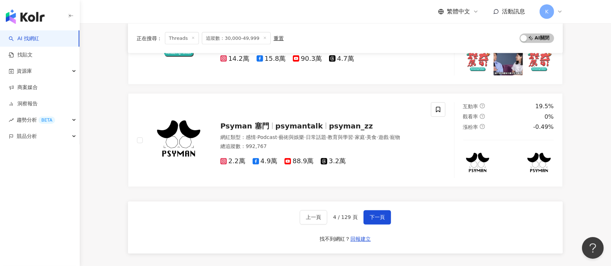
scroll to position [1207, 0]
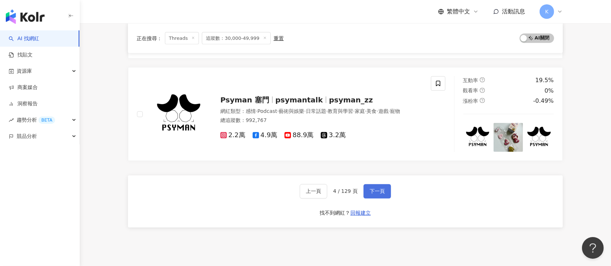
click at [382, 187] on button "下一頁" at bounding box center [377, 191] width 28 height 14
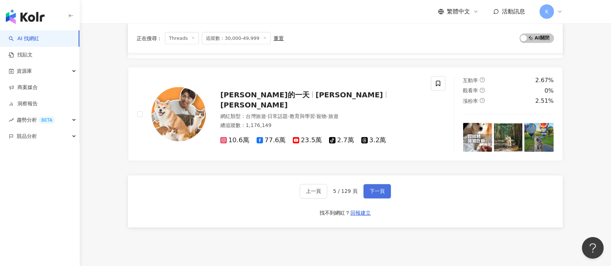
click at [379, 190] on span "下一頁" at bounding box center [376, 192] width 15 height 6
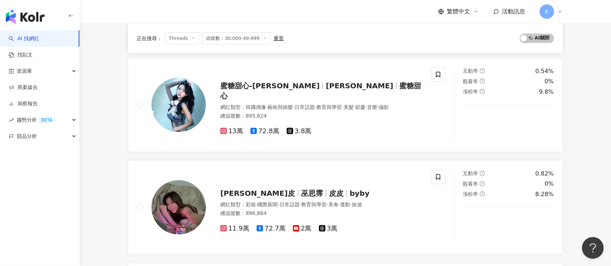
scroll to position [1269, 0]
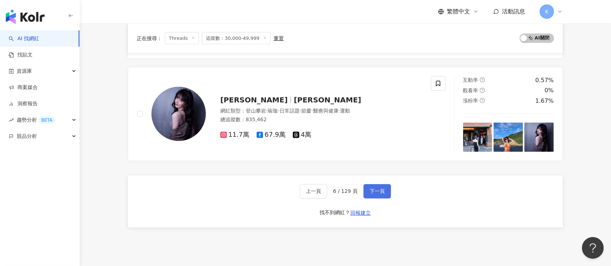
click at [379, 190] on span "下一頁" at bounding box center [376, 192] width 15 height 6
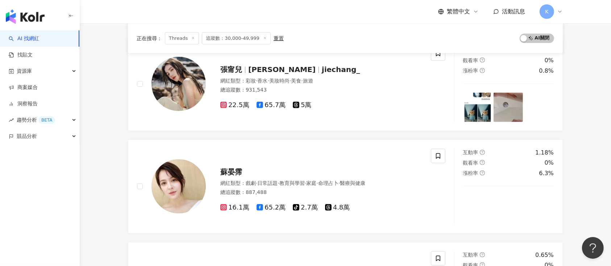
scroll to position [1186, 0]
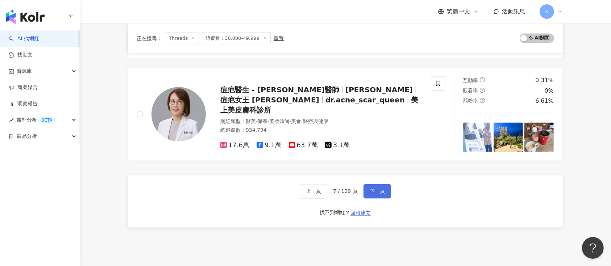
click at [379, 190] on span "下一頁" at bounding box center [376, 192] width 15 height 6
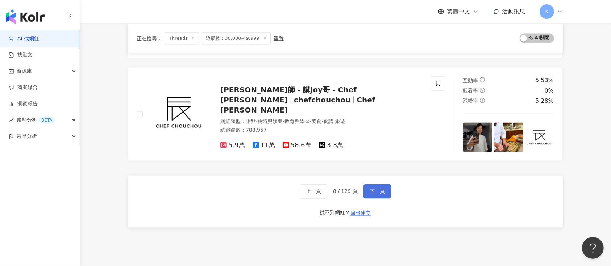
click at [374, 192] on span "下一頁" at bounding box center [376, 192] width 15 height 6
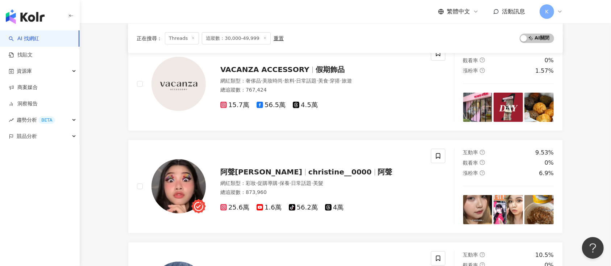
scroll to position [1202, 0]
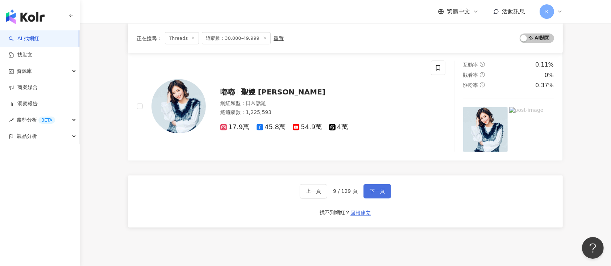
click at [374, 192] on span "下一頁" at bounding box center [376, 192] width 15 height 6
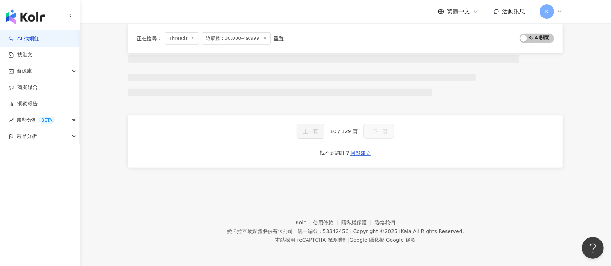
scroll to position [396, 0]
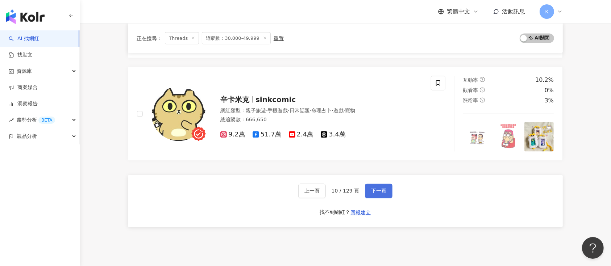
click at [372, 192] on span "下一頁" at bounding box center [378, 191] width 15 height 6
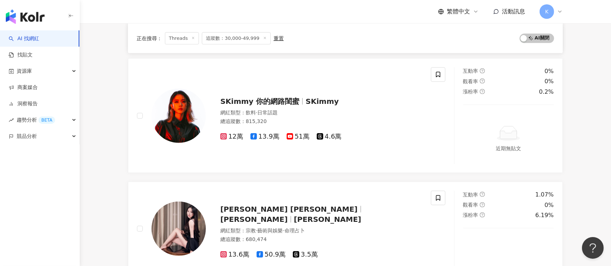
scroll to position [1228, 0]
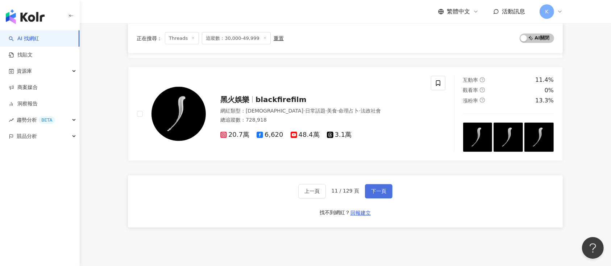
click at [372, 192] on span "下一頁" at bounding box center [378, 192] width 15 height 6
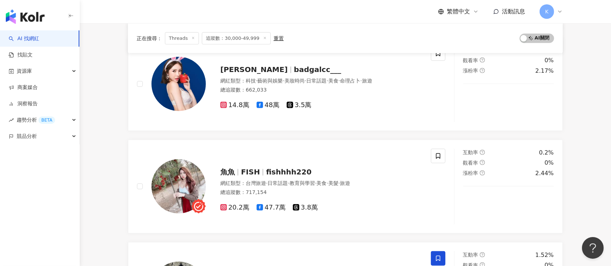
scroll to position [1186, 0]
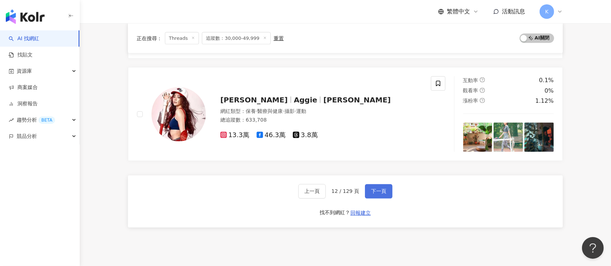
click at [370, 194] on button "下一頁" at bounding box center [379, 191] width 28 height 14
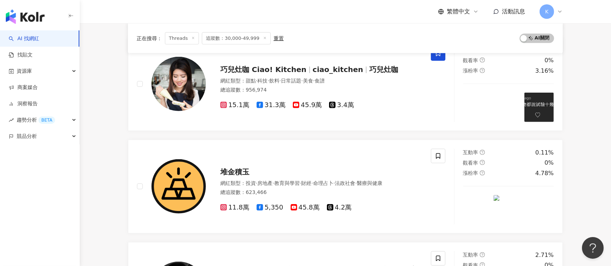
scroll to position [1207, 0]
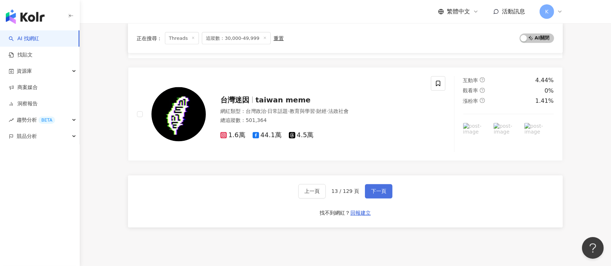
click at [370, 194] on button "下一頁" at bounding box center [379, 191] width 28 height 14
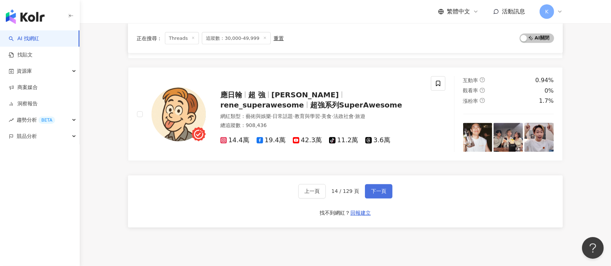
click at [370, 194] on button "下一頁" at bounding box center [379, 191] width 28 height 14
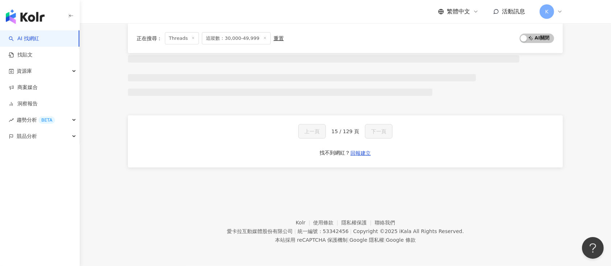
scroll to position [396, 0]
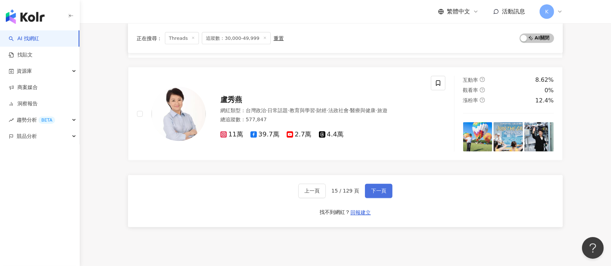
click at [370, 194] on button "下一頁" at bounding box center [379, 191] width 28 height 14
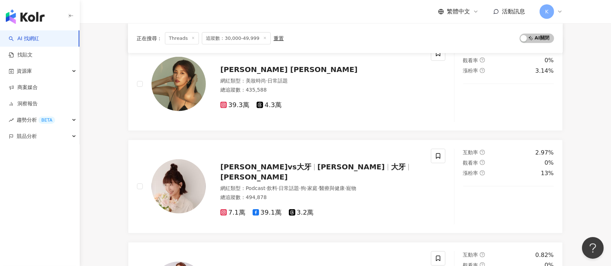
scroll to position [1186, 0]
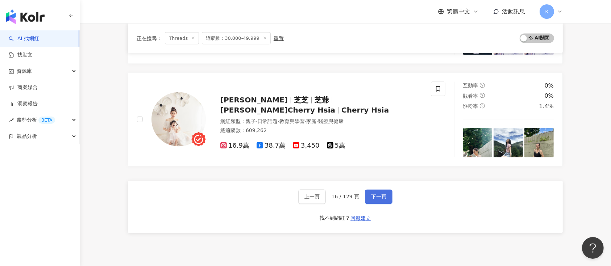
click at [370, 194] on button "下一頁" at bounding box center [379, 197] width 28 height 14
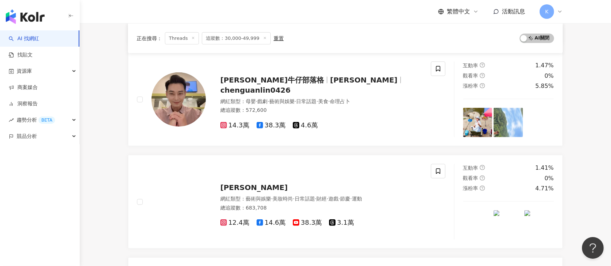
scroll to position [1223, 0]
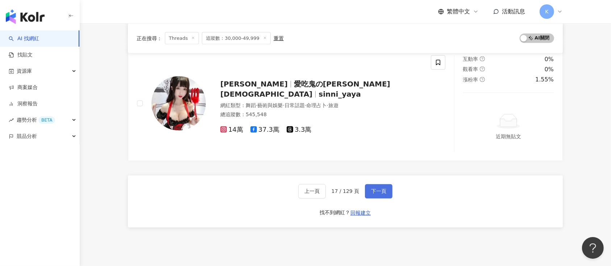
click at [371, 192] on span "下一頁" at bounding box center [378, 192] width 15 height 6
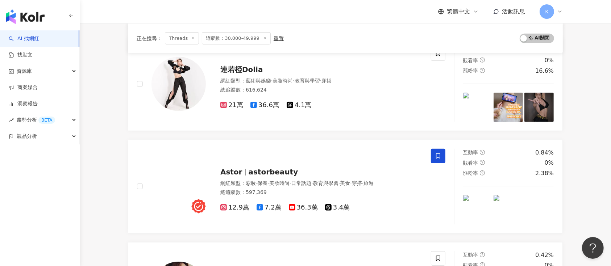
scroll to position [1269, 0]
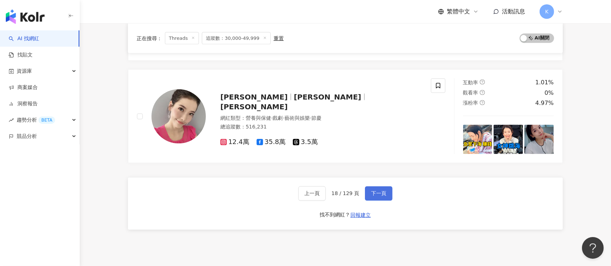
click at [371, 192] on span "下一頁" at bounding box center [378, 194] width 15 height 6
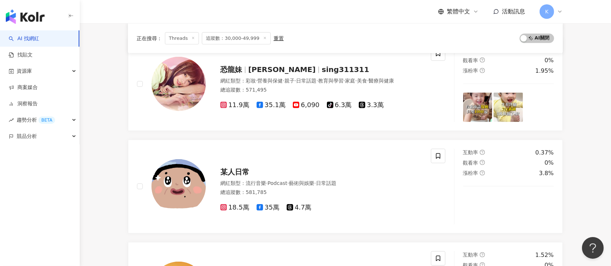
scroll to position [1207, 0]
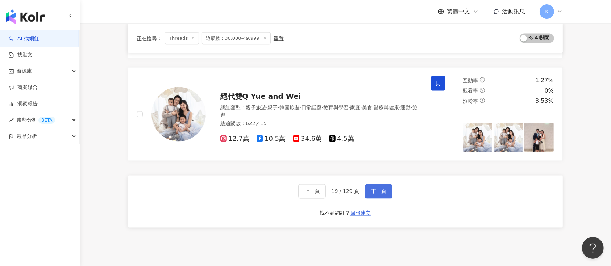
click at [371, 192] on span "下一頁" at bounding box center [378, 192] width 15 height 6
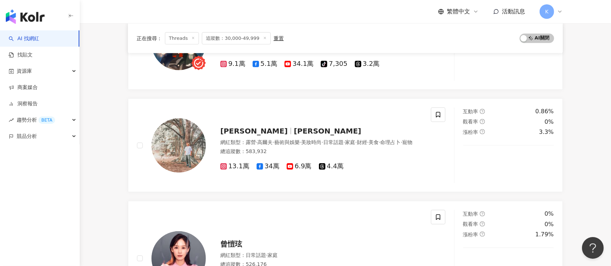
scroll to position [1290, 0]
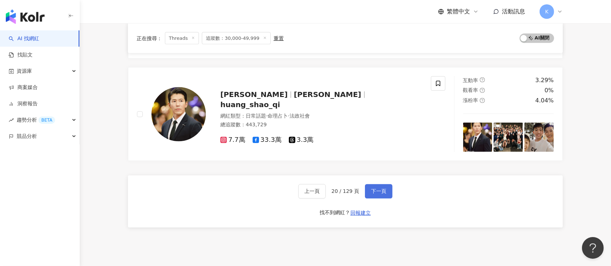
click at [371, 192] on span "下一頁" at bounding box center [378, 192] width 15 height 6
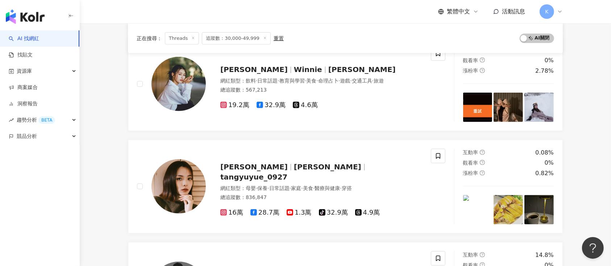
scroll to position [0, 0]
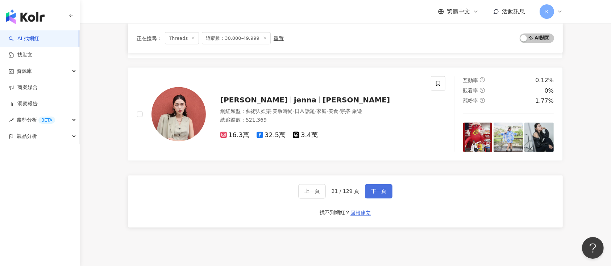
click at [371, 192] on span "下一頁" at bounding box center [378, 192] width 15 height 6
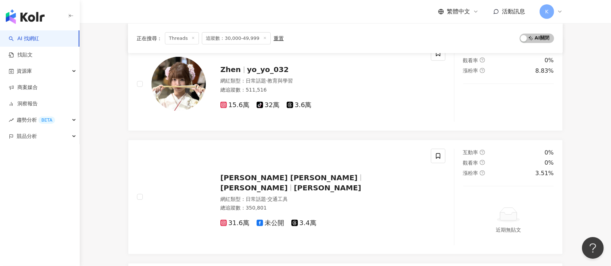
scroll to position [1207, 0]
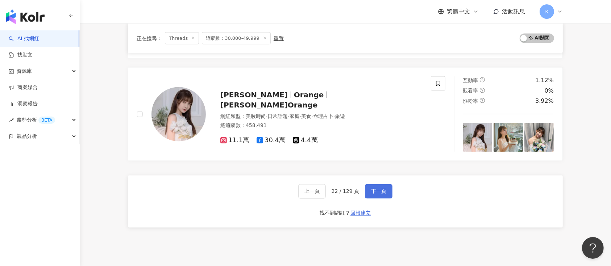
click at [371, 192] on span "下一頁" at bounding box center [378, 192] width 15 height 6
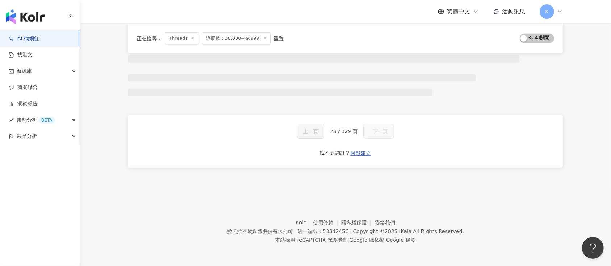
scroll to position [396, 0]
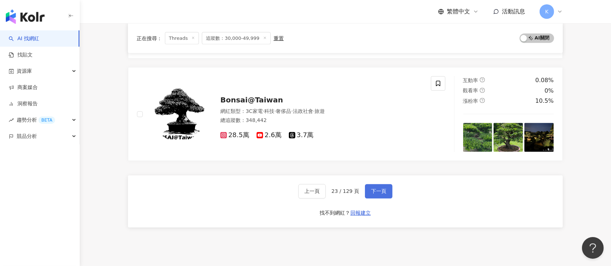
click at [374, 189] on span "下一頁" at bounding box center [378, 192] width 15 height 6
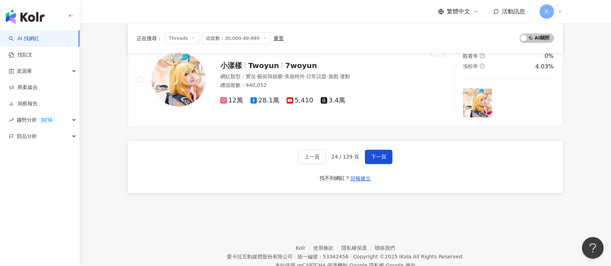
scroll to position [1317, 0]
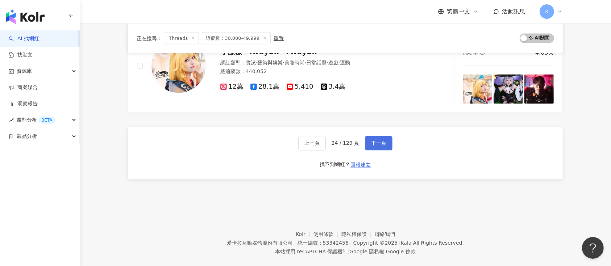
click at [376, 141] on span "下一頁" at bounding box center [378, 144] width 15 height 6
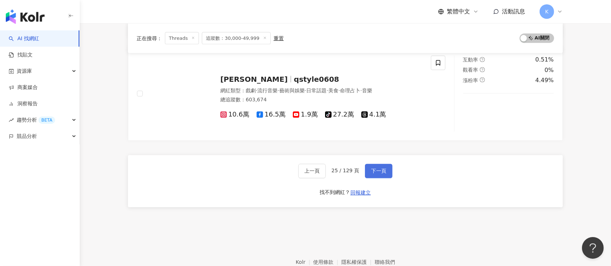
scroll to position [1287, 0]
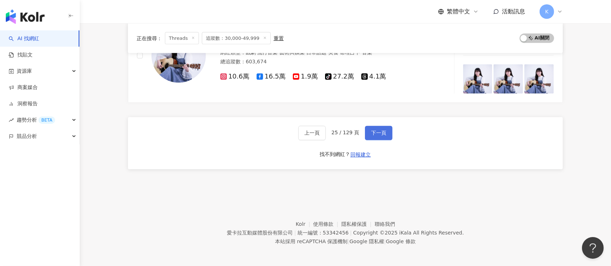
click at [376, 132] on span "下一頁" at bounding box center [378, 133] width 15 height 6
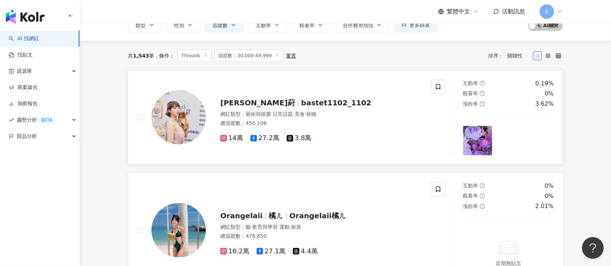
scroll to position [26, 0]
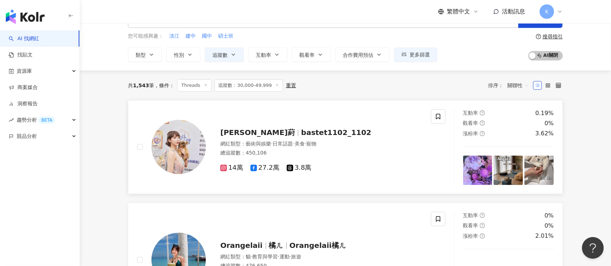
click at [301, 130] on span "bastet1102_1102" at bounding box center [336, 132] width 70 height 9
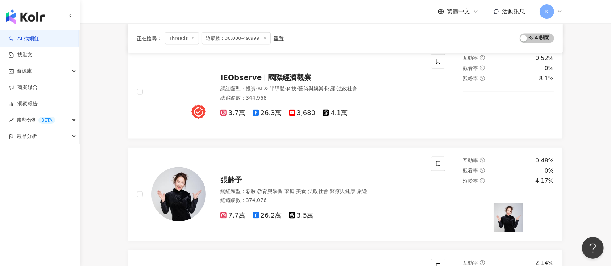
scroll to position [1281, 0]
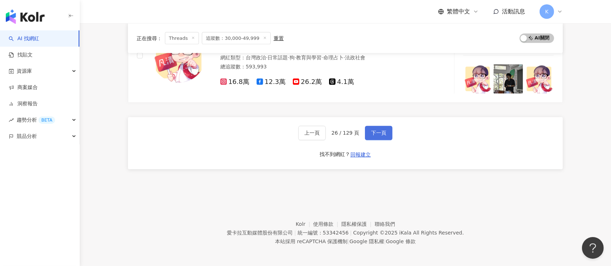
click at [372, 131] on span "下一頁" at bounding box center [378, 133] width 15 height 6
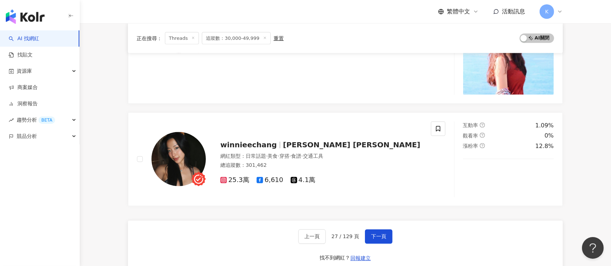
scroll to position [1258, 0]
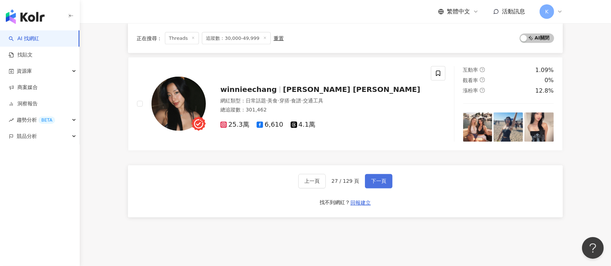
click at [371, 179] on span "下一頁" at bounding box center [378, 182] width 15 height 6
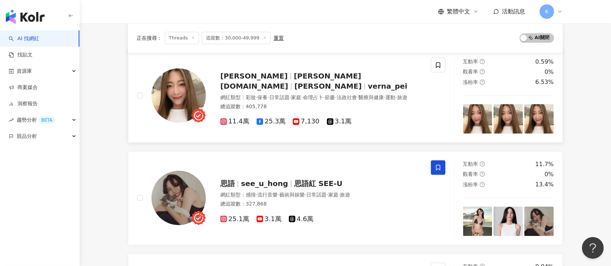
scroll to position [10, 0]
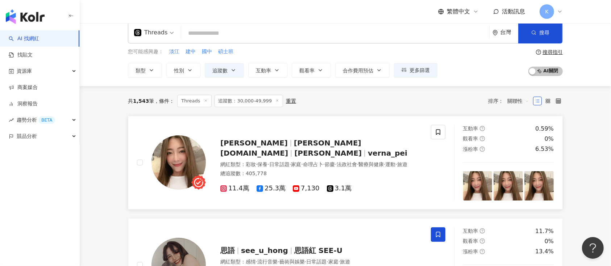
click at [282, 143] on span "alisa.fans" at bounding box center [290, 148] width 141 height 19
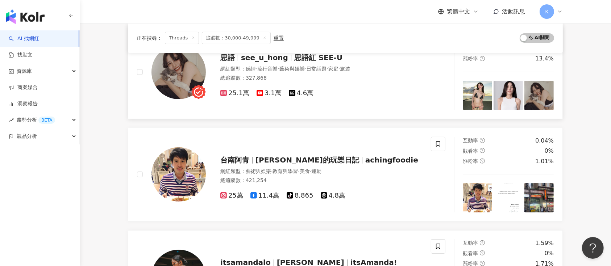
scroll to position [155, 0]
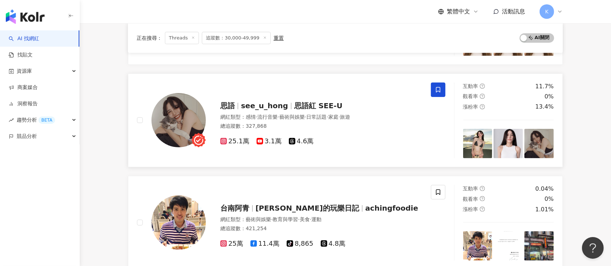
click at [238, 105] on div at bounding box center [238, 106] width 0 height 7
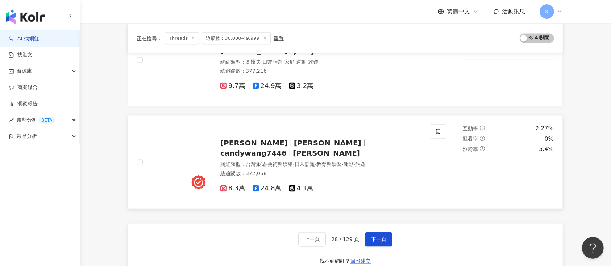
scroll to position [1207, 0]
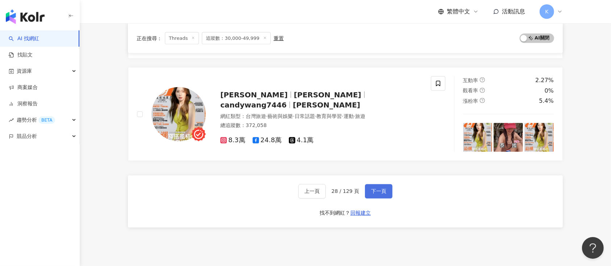
click at [388, 190] on button "下一頁" at bounding box center [379, 191] width 28 height 14
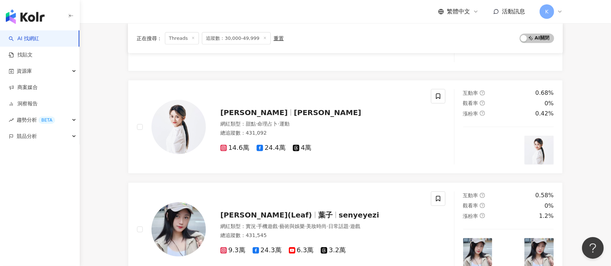
scroll to position [498, 0]
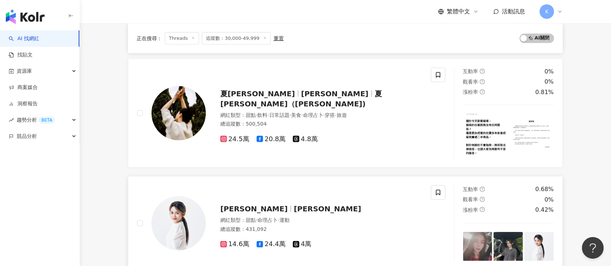
click at [240, 213] on span "吳兆絃" at bounding box center [253, 209] width 67 height 9
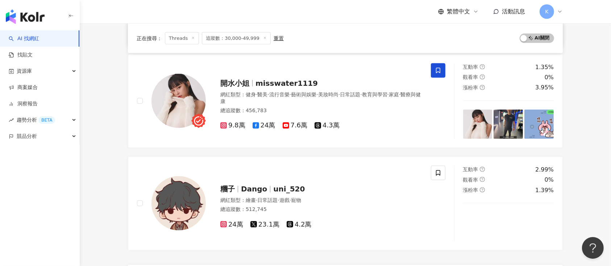
scroll to position [1223, 0]
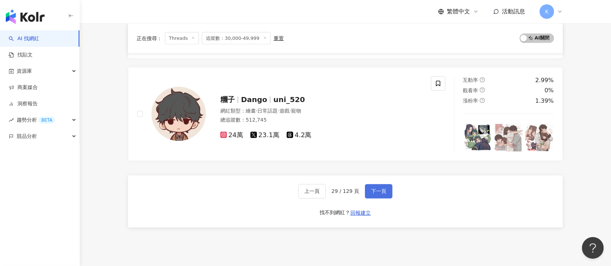
click at [375, 189] on span "下一頁" at bounding box center [378, 192] width 15 height 6
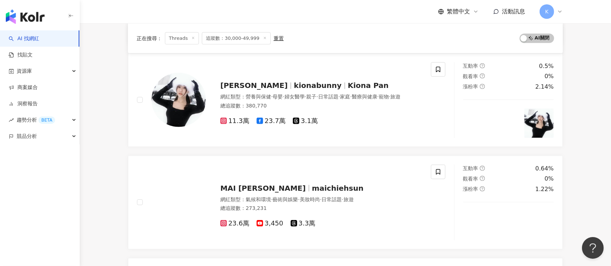
scroll to position [386, 0]
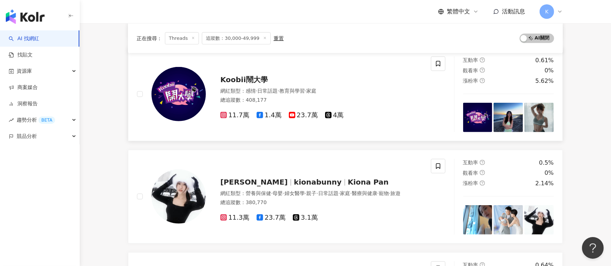
click at [240, 75] on span "Koobii鬧大學" at bounding box center [243, 79] width 47 height 9
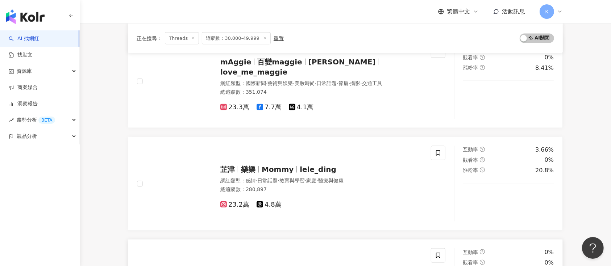
scroll to position [1207, 0]
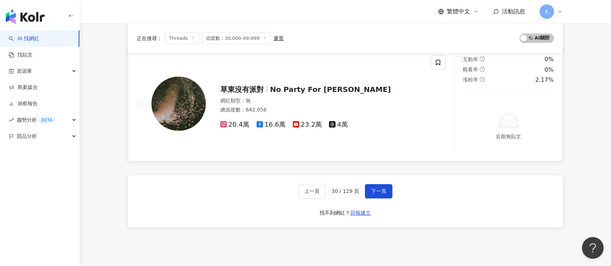
click at [215, 72] on div "草東沒有派對 No Party For Cao Dong 網紅類型 ： 無 總追蹤數 ： 642,056 20.4萬 16.6萬 23.2萬 4萬" at bounding box center [284, 103] width 294 height 97
click at [377, 189] on span "下一頁" at bounding box center [378, 192] width 15 height 6
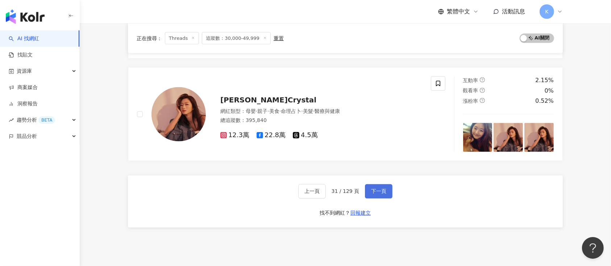
click at [377, 189] on span "下一頁" at bounding box center [378, 192] width 15 height 6
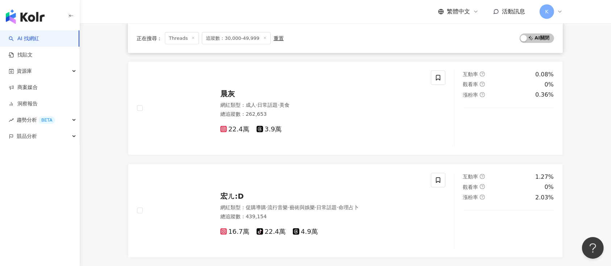
scroll to position [1223, 0]
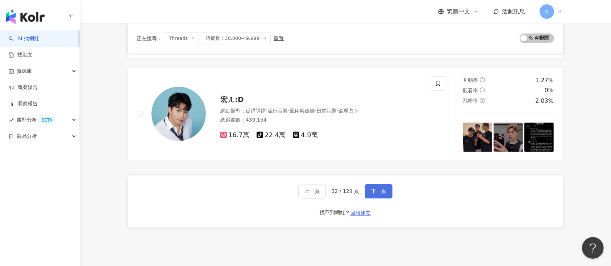
click at [383, 192] on span "下一頁" at bounding box center [378, 192] width 15 height 6
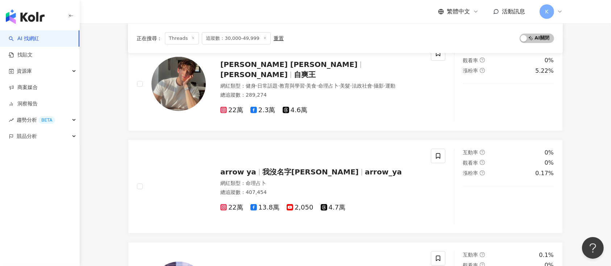
scroll to position [1186, 0]
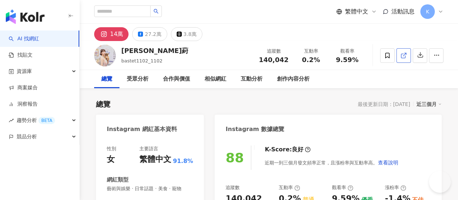
click at [407, 56] on icon at bounding box center [404, 55] width 7 height 7
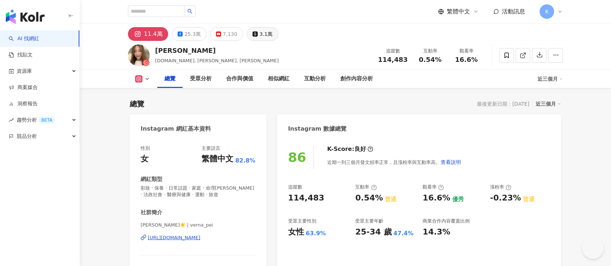
click at [259, 34] on div "3.1萬" at bounding box center [265, 34] width 13 height 10
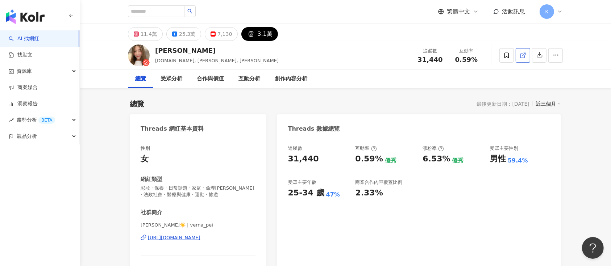
click at [519, 53] on link at bounding box center [522, 55] width 14 height 14
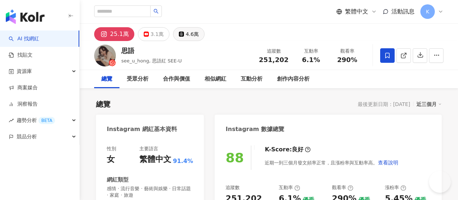
click at [199, 31] on div "4.6萬" at bounding box center [192, 34] width 13 height 10
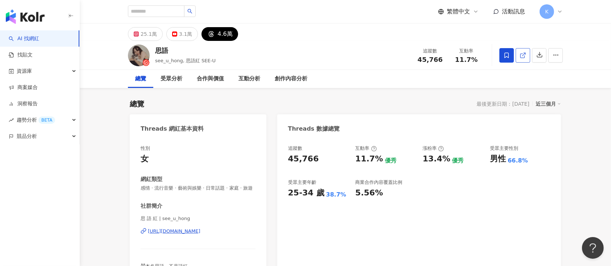
click at [458, 56] on icon at bounding box center [522, 56] width 4 height 4
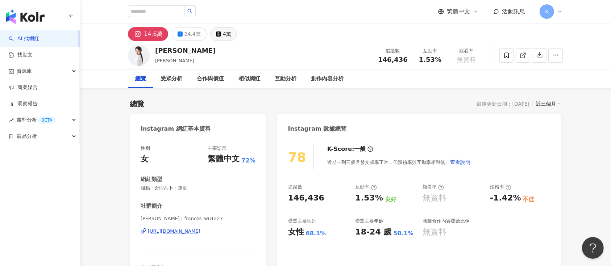
click at [226, 32] on div "4萬" at bounding box center [227, 34] width 8 height 10
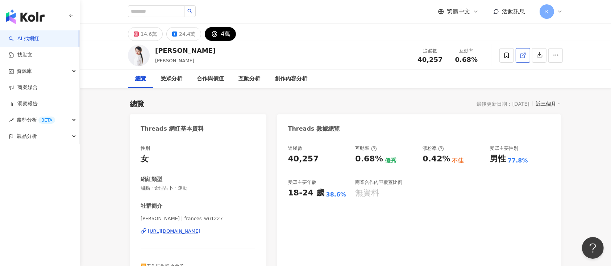
click at [458, 54] on icon at bounding box center [522, 55] width 7 height 7
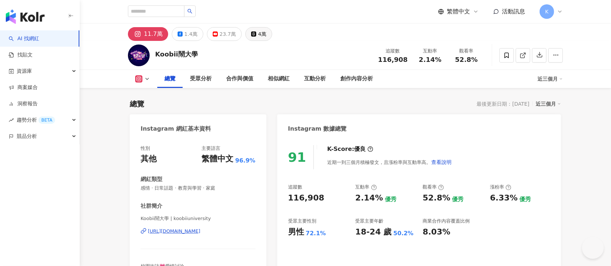
click at [251, 33] on icon at bounding box center [253, 34] width 5 height 5
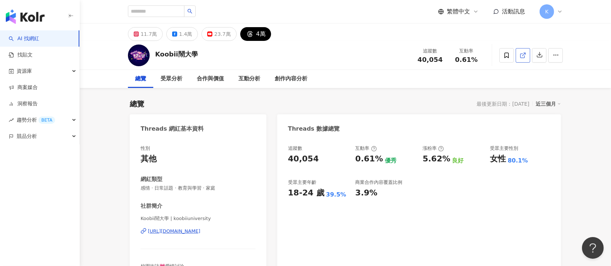
click at [458, 56] on icon at bounding box center [522, 55] width 7 height 7
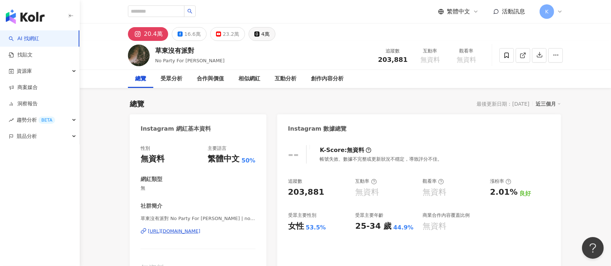
click at [261, 36] on div "4萬" at bounding box center [265, 34] width 8 height 10
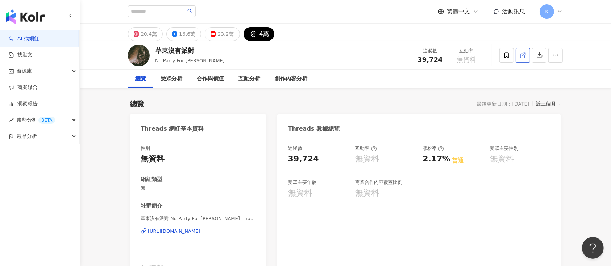
click at [458, 52] on icon at bounding box center [522, 55] width 7 height 7
